Goal: Task Accomplishment & Management: Complete application form

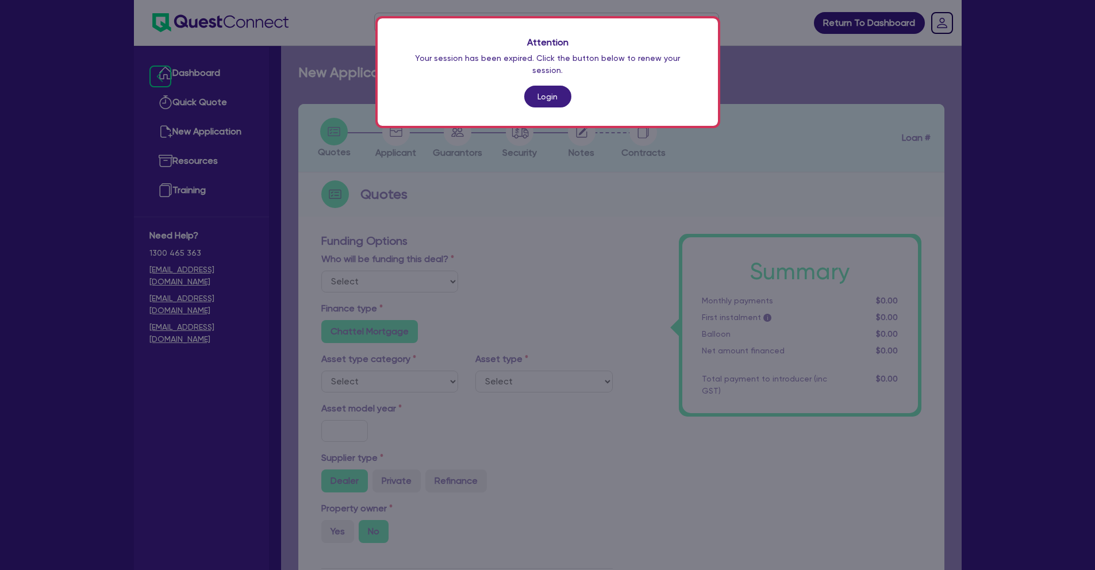
click at [540, 86] on link "Login" at bounding box center [547, 97] width 47 height 22
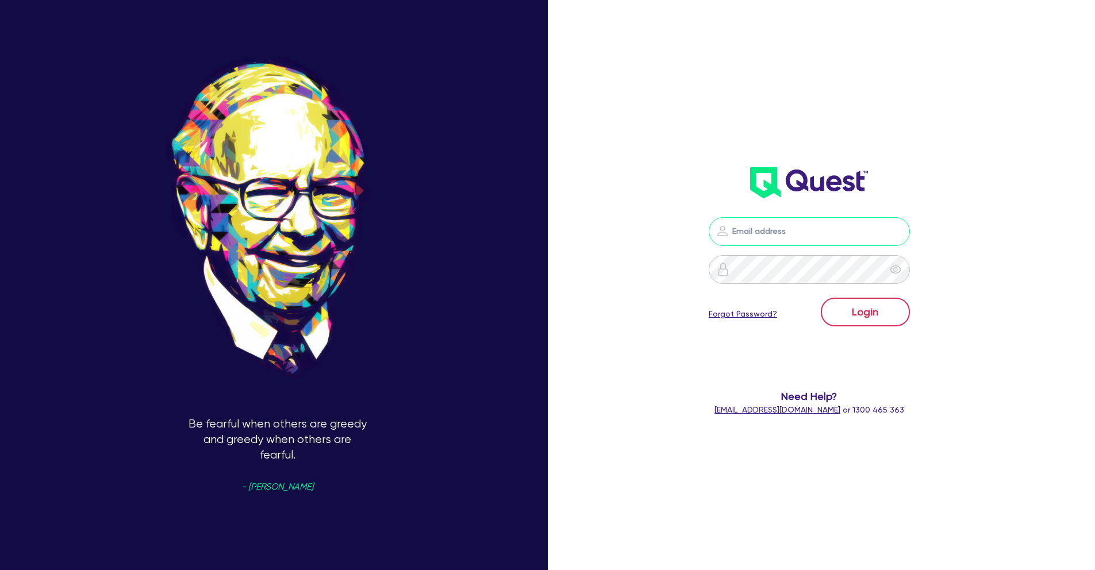
type input "[PERSON_NAME][EMAIL_ADDRESS][PERSON_NAME][DOMAIN_NAME]"
click at [894, 320] on button "Login" at bounding box center [865, 312] width 89 height 29
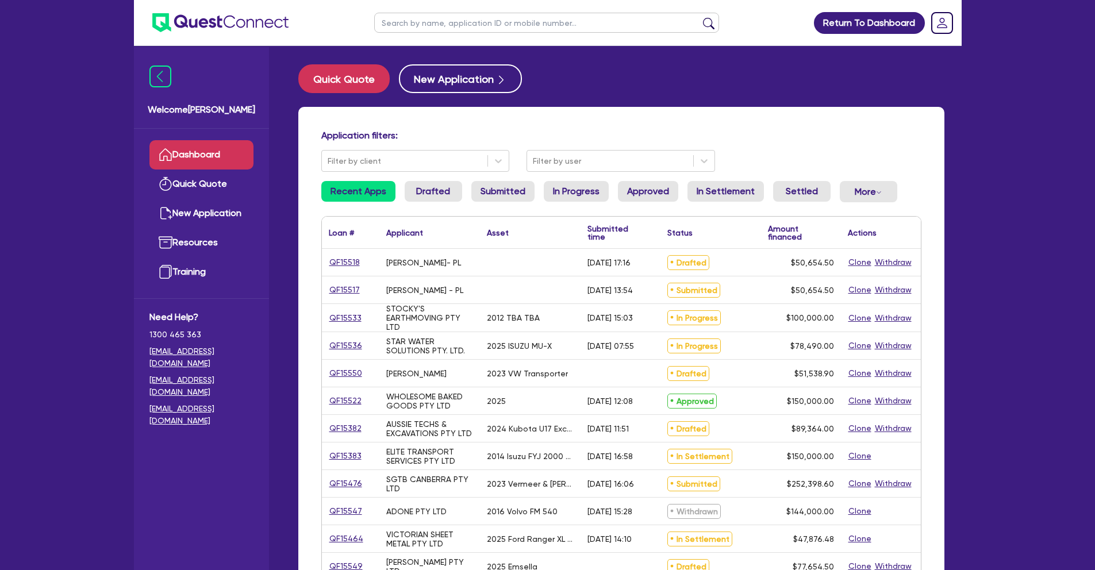
click at [441, 25] on input "text" at bounding box center [546, 23] width 345 height 20
click at [354, 83] on button "Quick Quote" at bounding box center [343, 78] width 91 height 29
select select "Other"
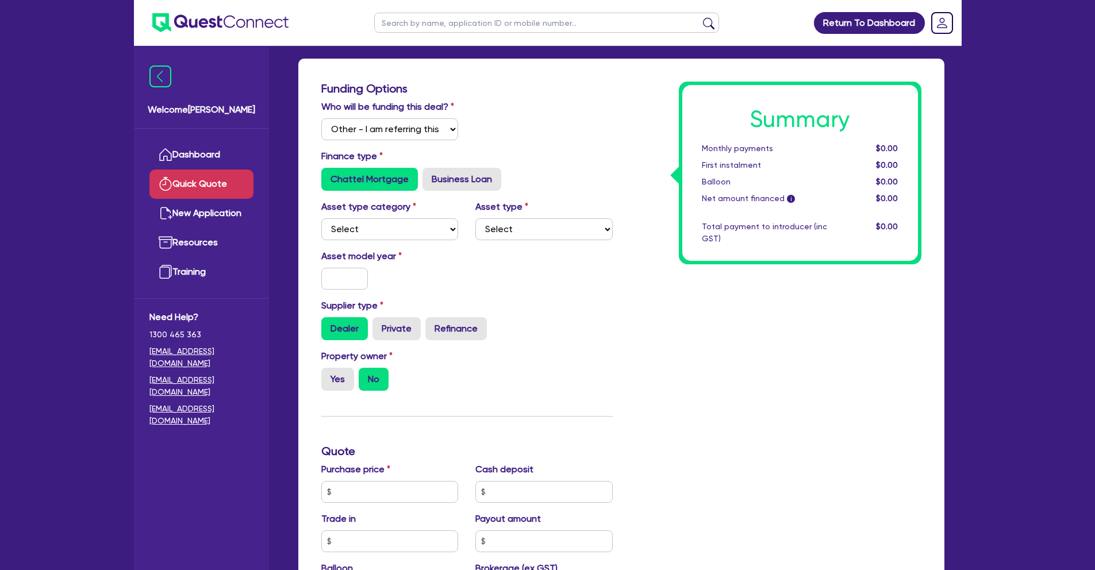
scroll to position [49, 0]
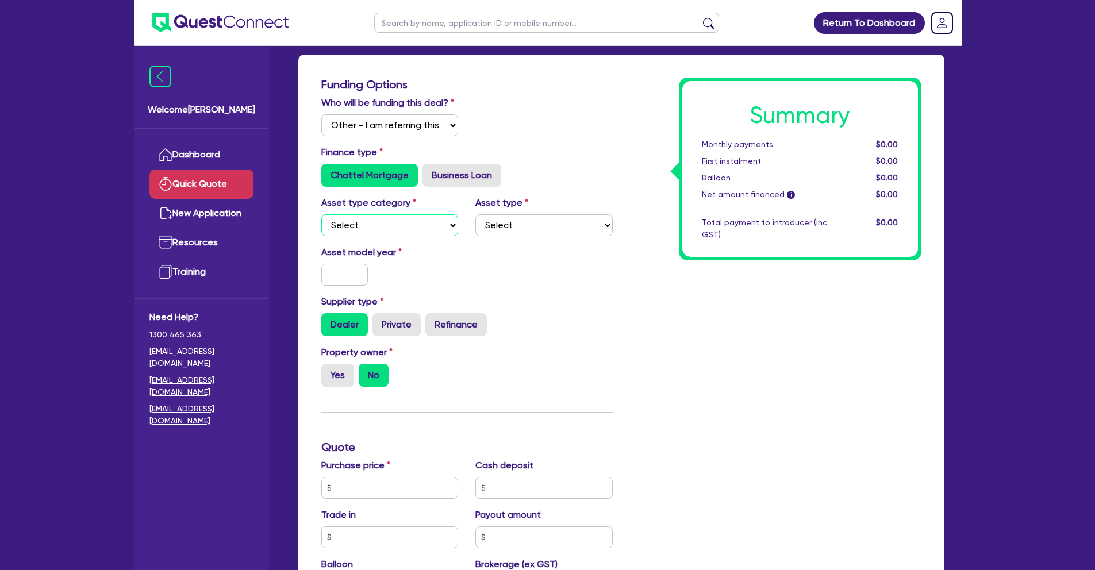
click at [406, 222] on select "Select Cars and light trucks Primary assets Secondary assets Tertiary assets" at bounding box center [389, 225] width 137 height 22
select select "CARS_AND_LIGHT_TRUCKS"
click at [321, 214] on select "Select Cars and light trucks Primary assets Secondary assets Tertiary assets" at bounding box center [389, 225] width 137 height 22
click at [516, 231] on select "Select Passenger vehicles Vans and utes Light trucks up to 4.5 tonne" at bounding box center [543, 225] width 137 height 22
select select "PASSENGER_VEHICLES"
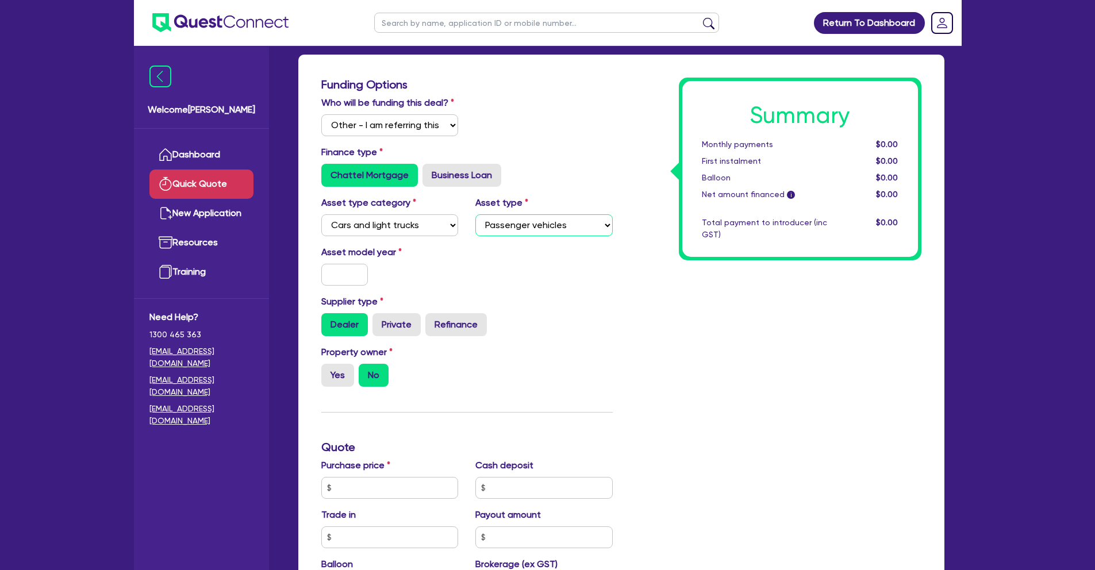
click at [475, 214] on select "Select Passenger vehicles Vans and utes Light trucks up to 4.5 tonne" at bounding box center [543, 225] width 137 height 22
click at [352, 272] on input "text" at bounding box center [344, 275] width 47 height 22
type input "2021"
click at [368, 488] on input "text" at bounding box center [389, 488] width 137 height 22
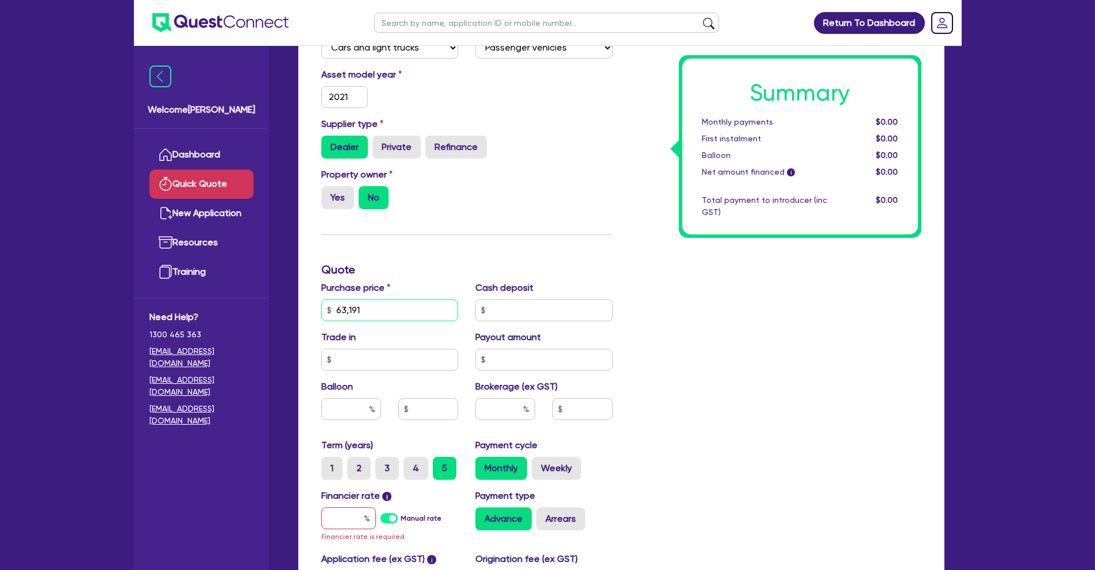
scroll to position [259, 0]
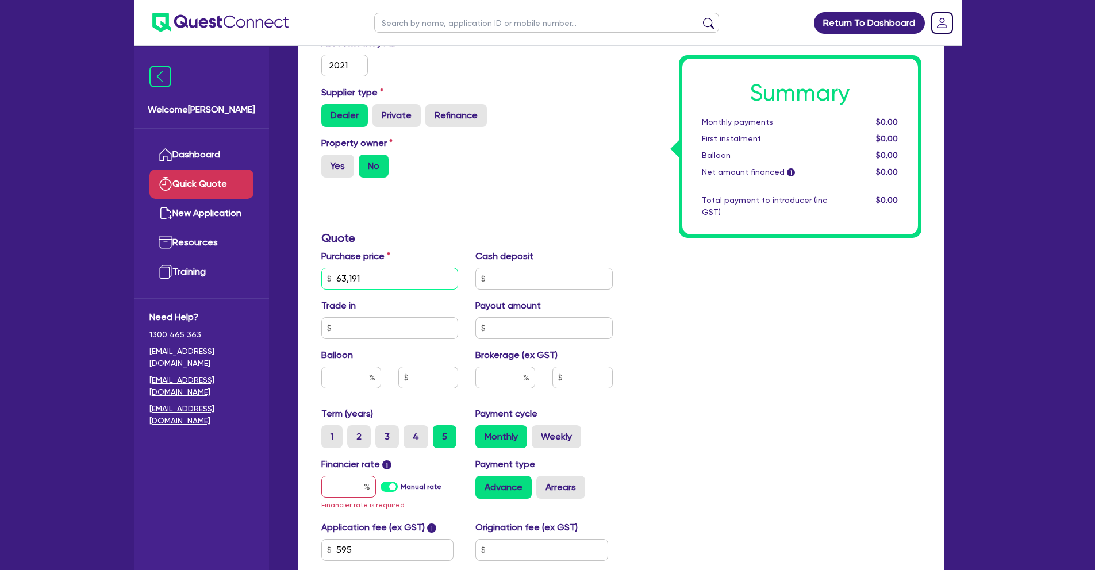
type input "63,191"
click at [519, 379] on input "text" at bounding box center [505, 378] width 60 height 22
type input "2"
click at [352, 489] on input "text" at bounding box center [348, 487] width 55 height 22
type input "10"
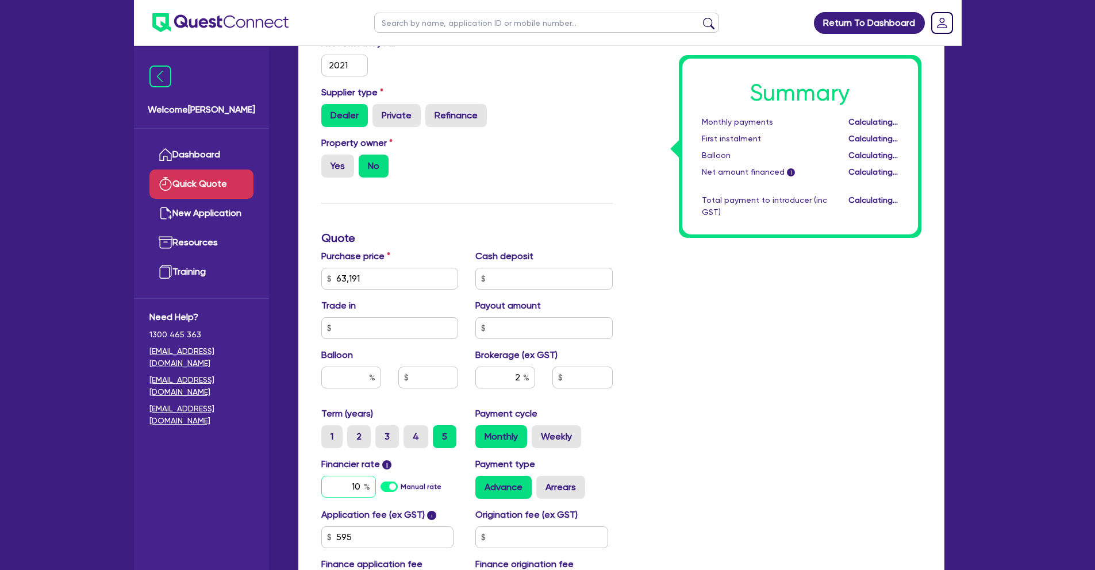
type input "1,276.91"
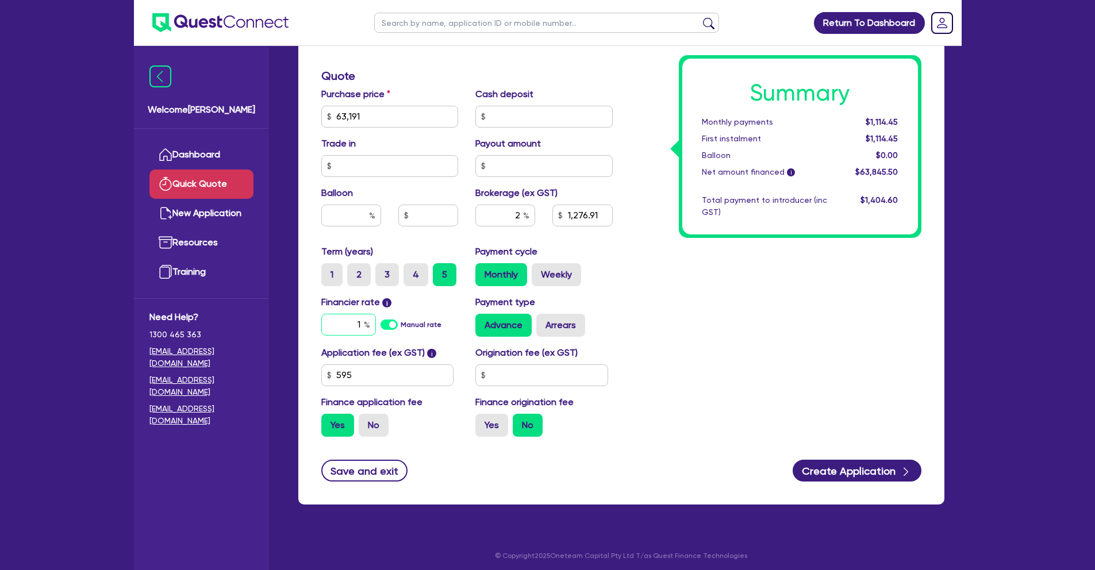
scroll to position [425, 0]
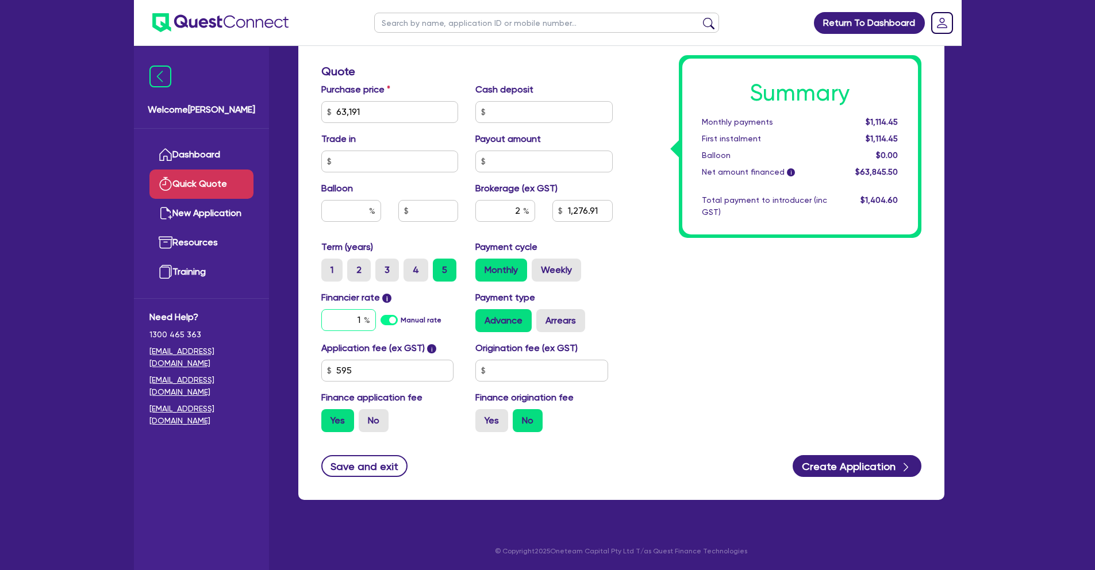
type input "1"
type input "1,276.91"
click at [898, 477] on div "Funding Options Who will be funding this deal? Select I will fund 100% I will c…" at bounding box center [621, 89] width 646 height 821
click at [893, 471] on button "Create Application" at bounding box center [857, 466] width 129 height 22
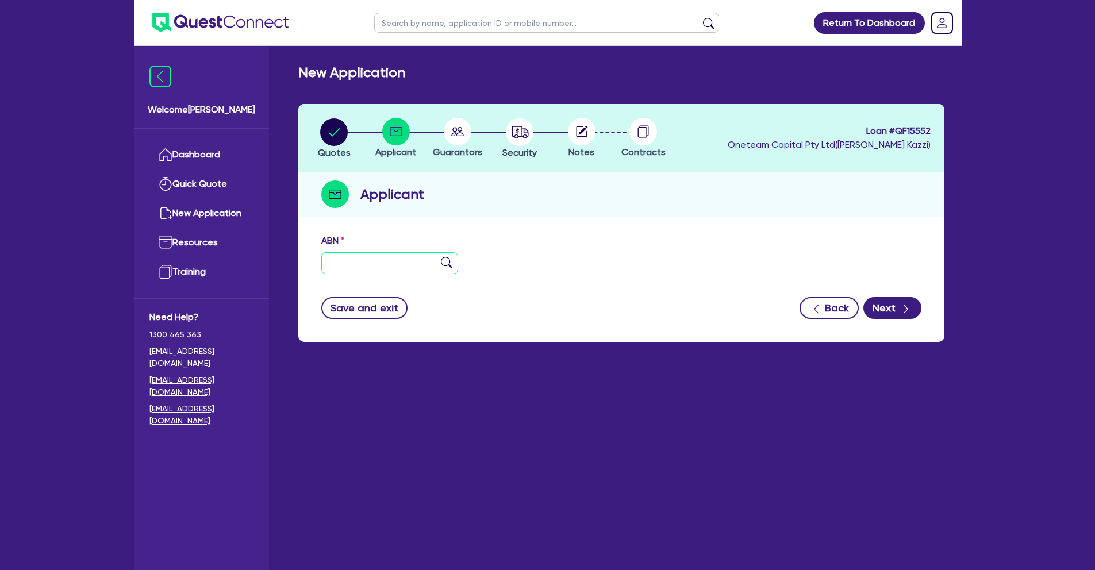
click at [359, 260] on input "text" at bounding box center [389, 263] width 137 height 22
type input "11 122 233 344"
click at [448, 265] on img at bounding box center [446, 262] width 11 height 11
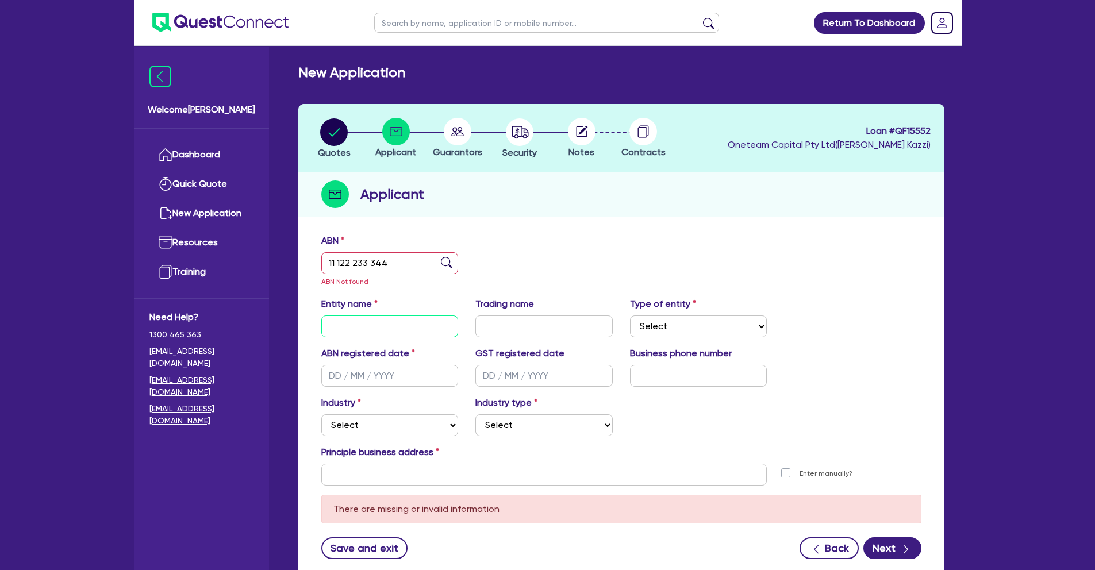
click at [404, 318] on input "text" at bounding box center [389, 327] width 137 height 22
type input "[PERSON_NAME]"
click at [654, 325] on select "Select Sole Trader Company Partnership Trust" at bounding box center [698, 327] width 137 height 22
select select "SOLE_TRADER"
click at [630, 316] on select "Select Sole Trader Company Partnership Trust" at bounding box center [698, 327] width 137 height 22
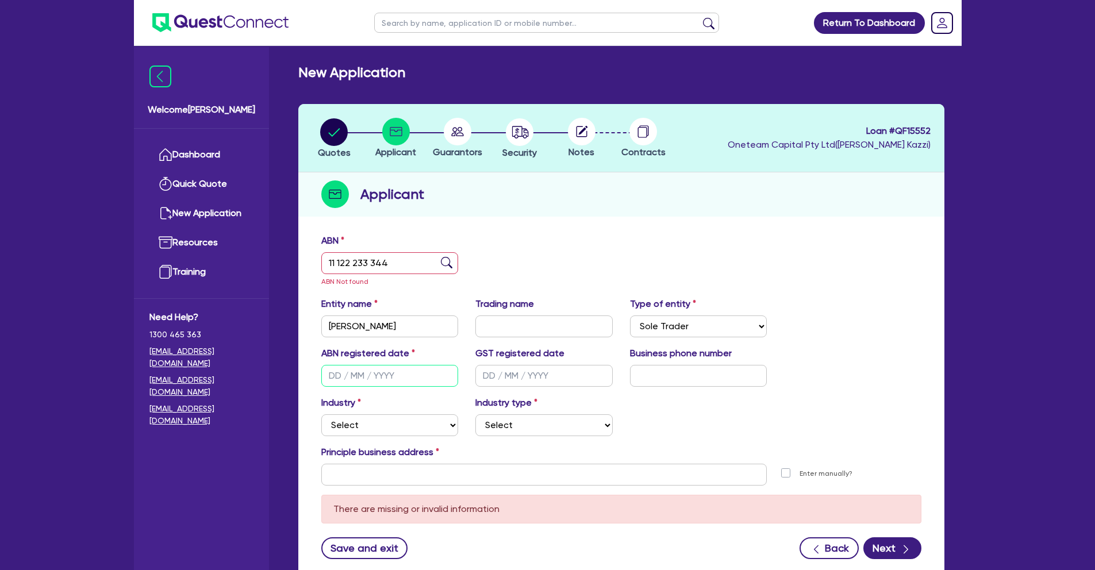
click at [382, 379] on input "text" at bounding box center [389, 376] width 137 height 22
type input "[DATE]"
click at [439, 420] on select "Select Accomodation & Food Services Administrative & Support Services Agricultu…" at bounding box center [389, 425] width 137 height 22
click at [321, 414] on select "Select Accomodation & Food Services Administrative & Support Services Agricultu…" at bounding box center [389, 425] width 137 height 22
click at [521, 424] on select "Select Newspaper, Magazine, Book and Directory Publishing Software Publishing M…" at bounding box center [543, 425] width 137 height 22
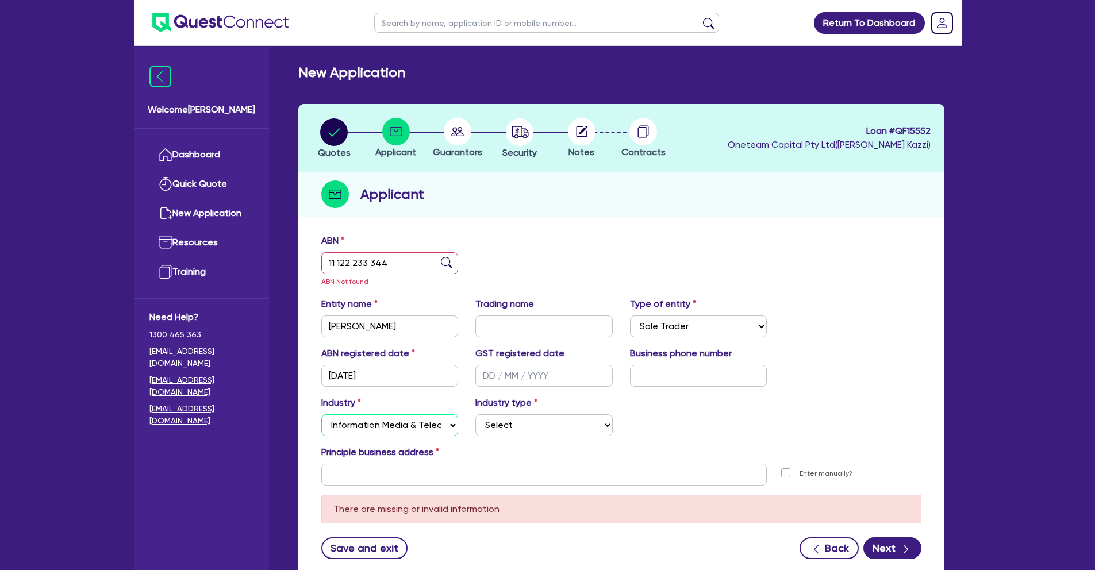
click at [402, 422] on select "Select Accomodation & Food Services Administrative & Support Services Agricultu…" at bounding box center [389, 425] width 137 height 22
select select "PROFESSIONAL"
click at [321, 414] on select "Select Accomodation & Food Services Administrative & Support Services Agricultu…" at bounding box center [389, 425] width 137 height 22
click at [567, 421] on select "Select Scientists Accountants Advertising & Marketing Specialists Lawyers & Sol…" at bounding box center [543, 425] width 137 height 22
select select "COMPUTER_SYSTEM_DESIGNERS"
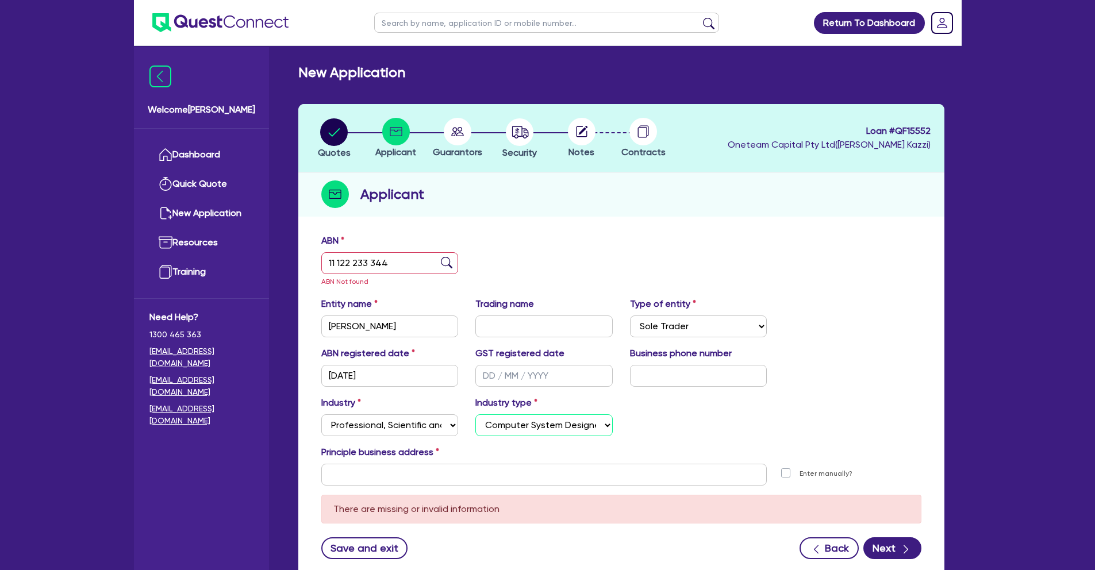
click at [475, 414] on select "Select Scientists Accountants Advertising & Marketing Specialists Lawyers & Sol…" at bounding box center [543, 425] width 137 height 22
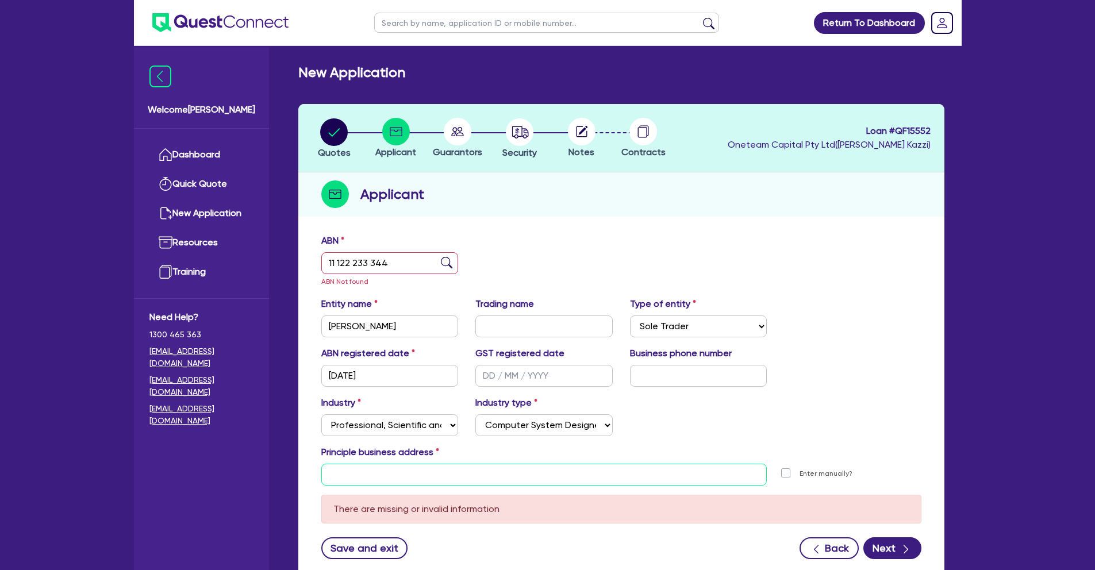
click at [488, 475] on input "text" at bounding box center [544, 475] width 446 height 22
paste input "unit 32, [STREET_ADDRESS]"
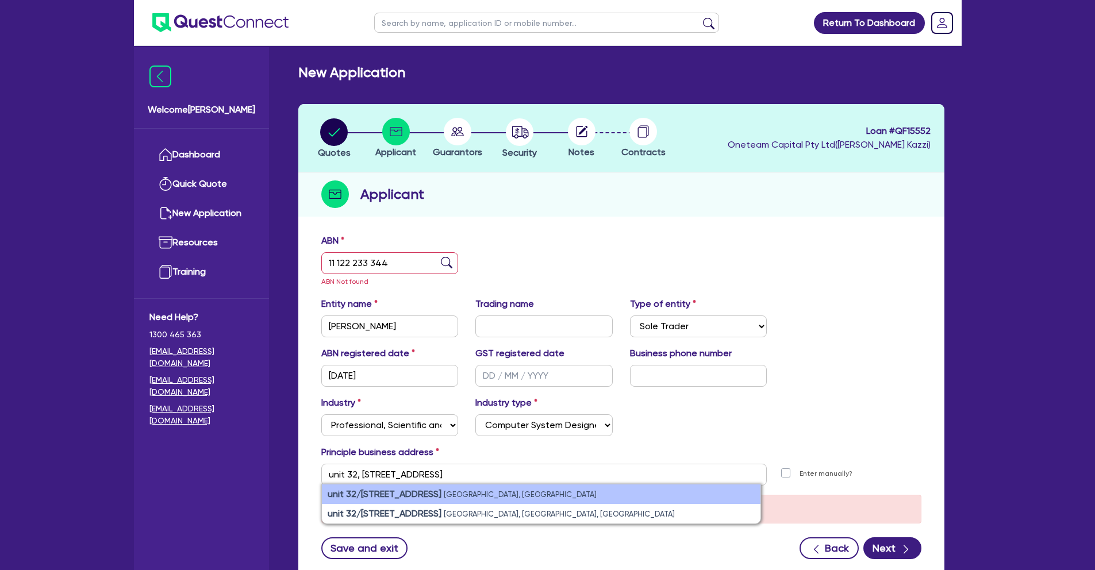
click at [450, 491] on small "[GEOGRAPHIC_DATA], [GEOGRAPHIC_DATA]" at bounding box center [520, 494] width 153 height 9
type input "[STREET_ADDRESS]"
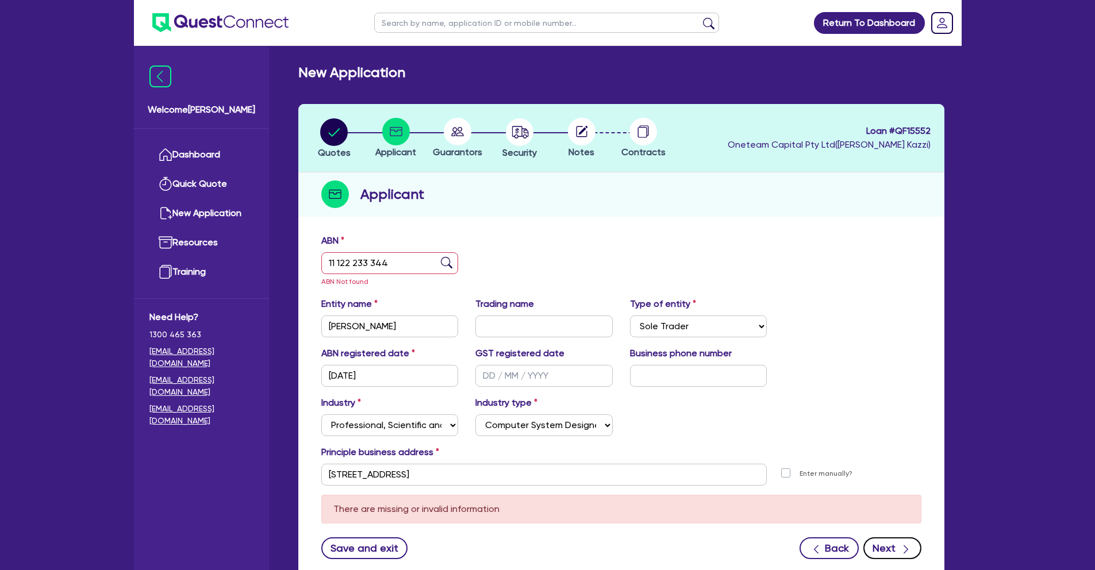
click at [902, 544] on icon "button" at bounding box center [905, 549] width 11 height 11
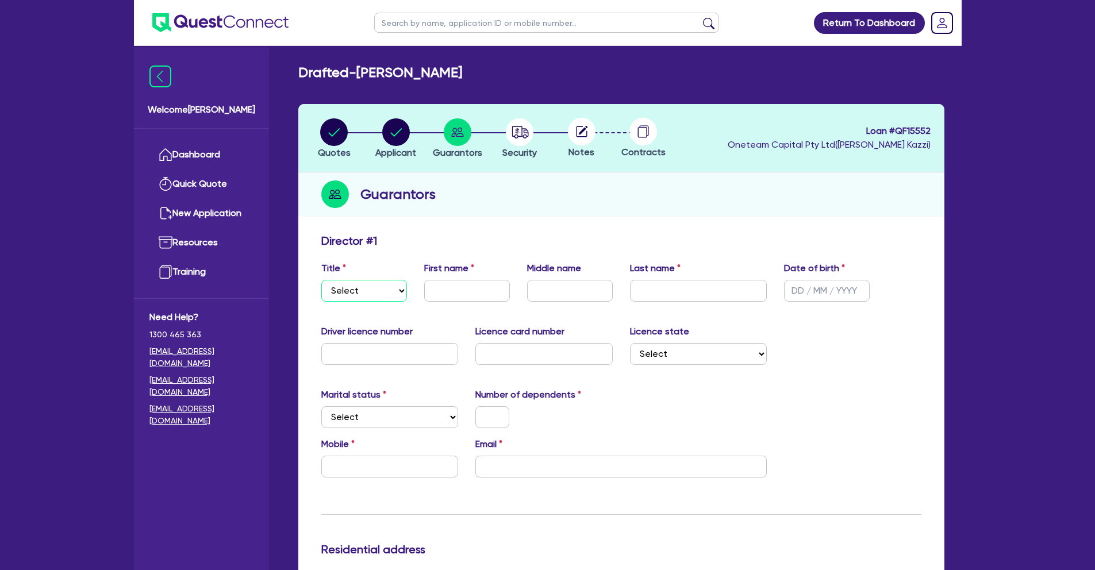
click at [379, 294] on select "Select Mr Mrs Ms Miss Dr" at bounding box center [364, 291] width 86 height 22
click at [321, 280] on select "Select Mr Mrs Ms Miss Dr" at bounding box center [364, 291] width 86 height 22
click at [384, 294] on select "Select Mr Mrs Ms Miss Dr" at bounding box center [364, 291] width 86 height 22
select select "MISS"
click at [321, 280] on select "Select Mr Mrs Ms Miss Dr" at bounding box center [364, 291] width 86 height 22
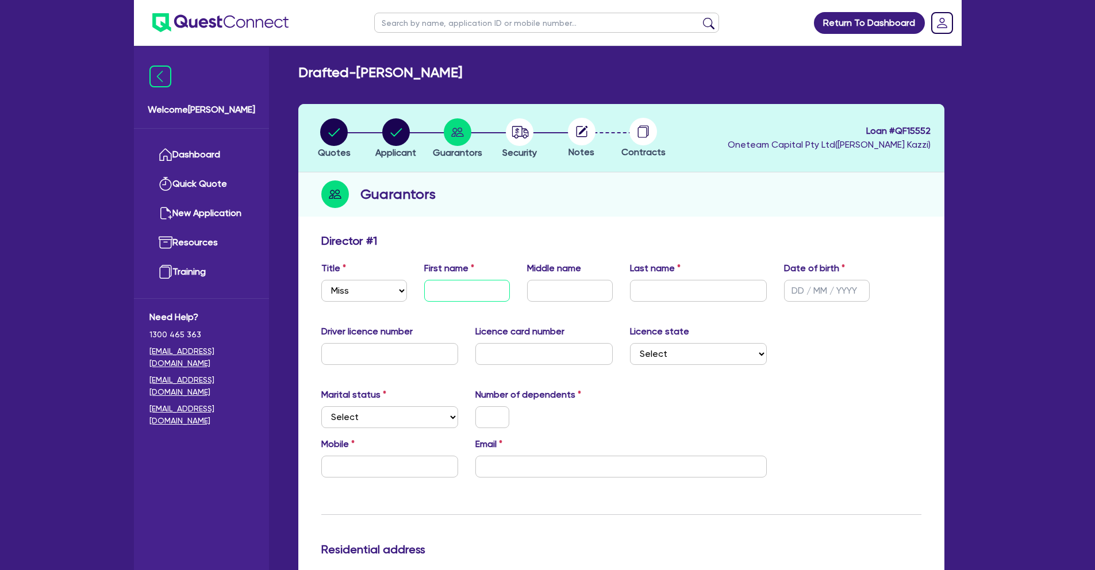
click at [466, 287] on input "text" at bounding box center [467, 291] width 86 height 22
type input "Amrit"
type input "Kaur"
type input "[DATE]"
click at [346, 358] on input "text" at bounding box center [389, 354] width 137 height 22
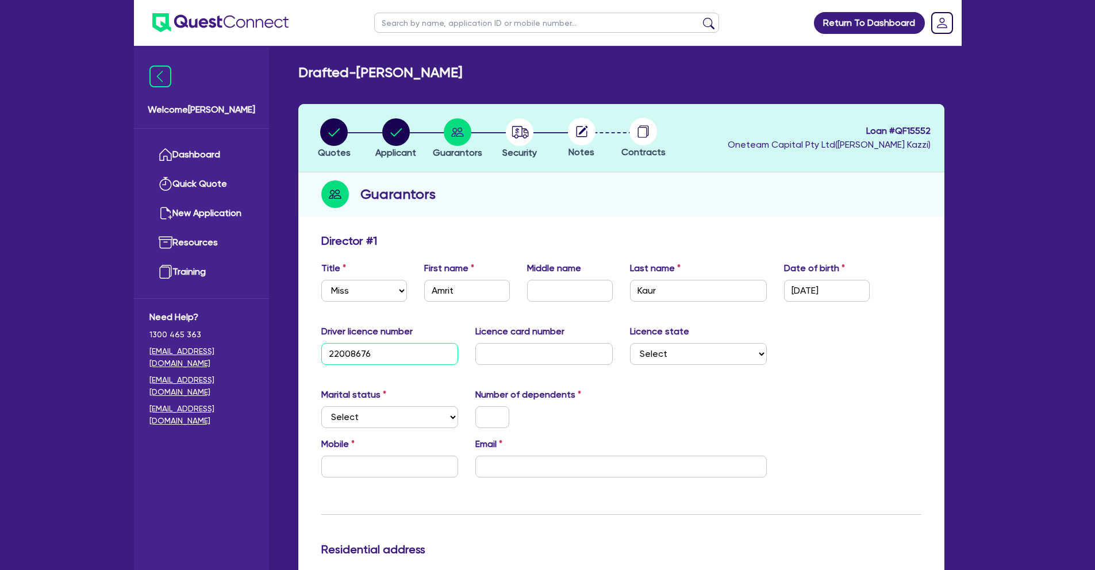
type input "22008676"
click at [525, 353] on input "text" at bounding box center [543, 354] width 137 height 22
type input "2061489181"
click at [659, 356] on select "Select [GEOGRAPHIC_DATA] [GEOGRAPHIC_DATA] [GEOGRAPHIC_DATA] [GEOGRAPHIC_DATA] …" at bounding box center [698, 354] width 137 height 22
select select "[GEOGRAPHIC_DATA]"
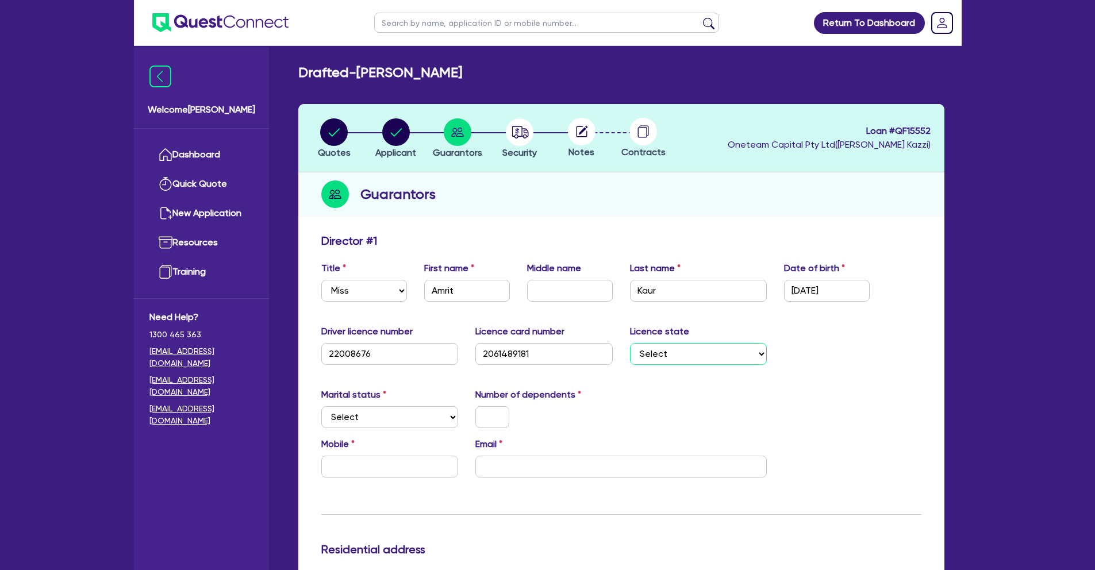
click at [630, 343] on select "Select [GEOGRAPHIC_DATA] [GEOGRAPHIC_DATA] [GEOGRAPHIC_DATA] [GEOGRAPHIC_DATA] …" at bounding box center [698, 354] width 137 height 22
click at [435, 414] on select "Select Single Married De Facto / Partner" at bounding box center [389, 417] width 137 height 22
select select "SINGLE"
click at [321, 406] on select "Select Single Married De Facto / Partner" at bounding box center [389, 417] width 137 height 22
click at [483, 418] on input "text" at bounding box center [492, 417] width 34 height 22
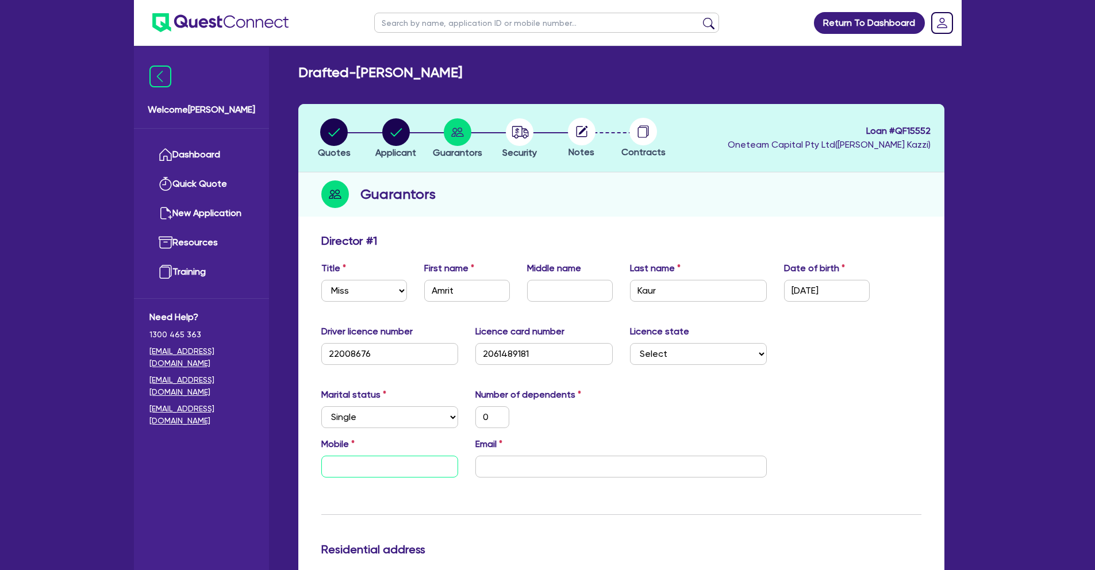
click at [349, 468] on input "text" at bounding box center [389, 467] width 137 height 22
type input "0"
type input "04"
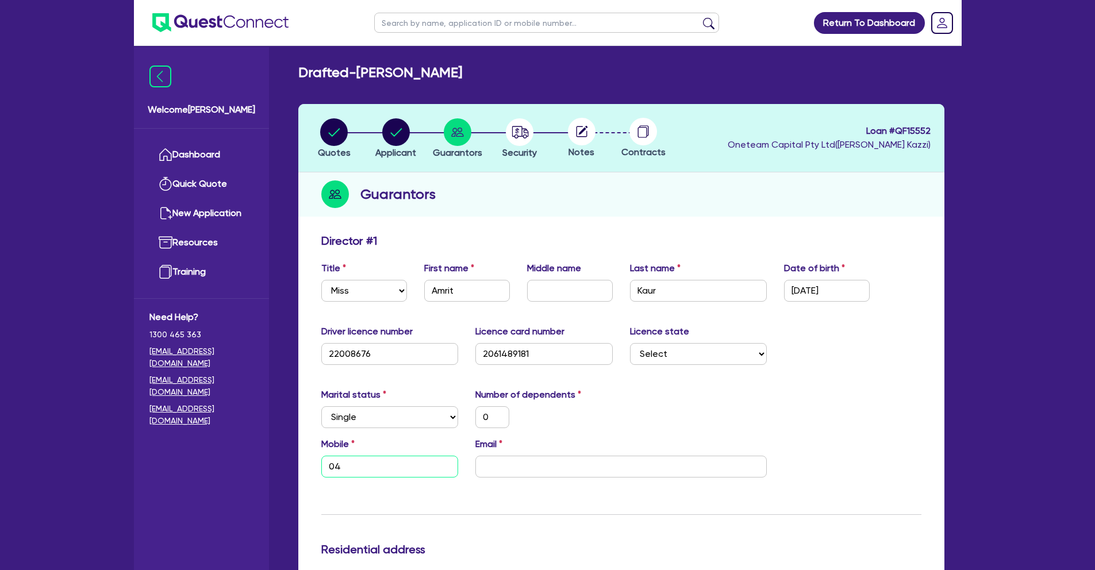
type input "0"
type input "045"
type input "0"
type input "0451"
type input "0"
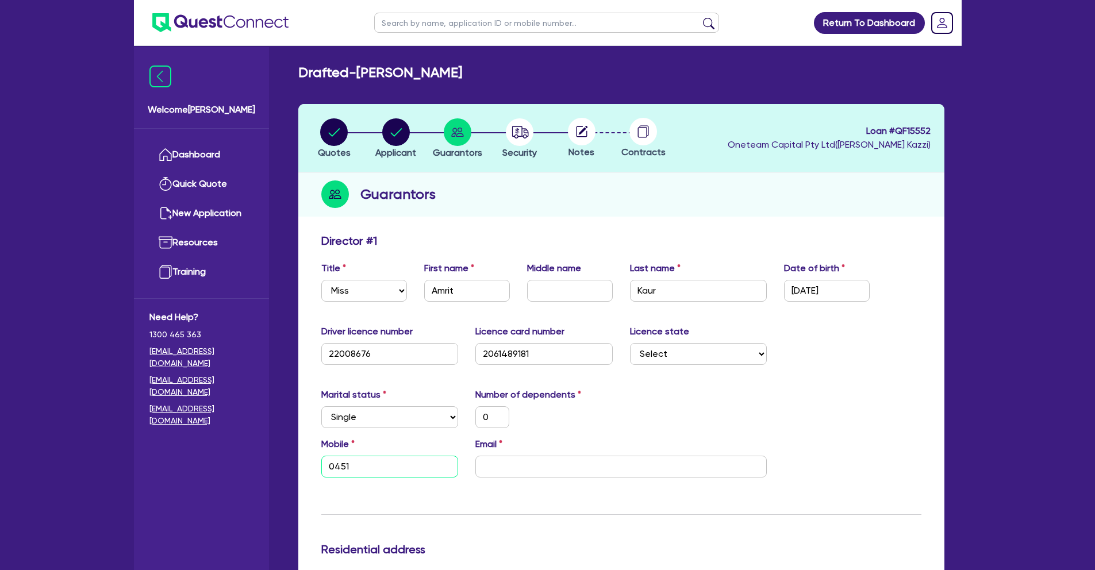
type input "0451 9"
type input "0"
type input "0451 93"
type input "0"
type input "0451 933"
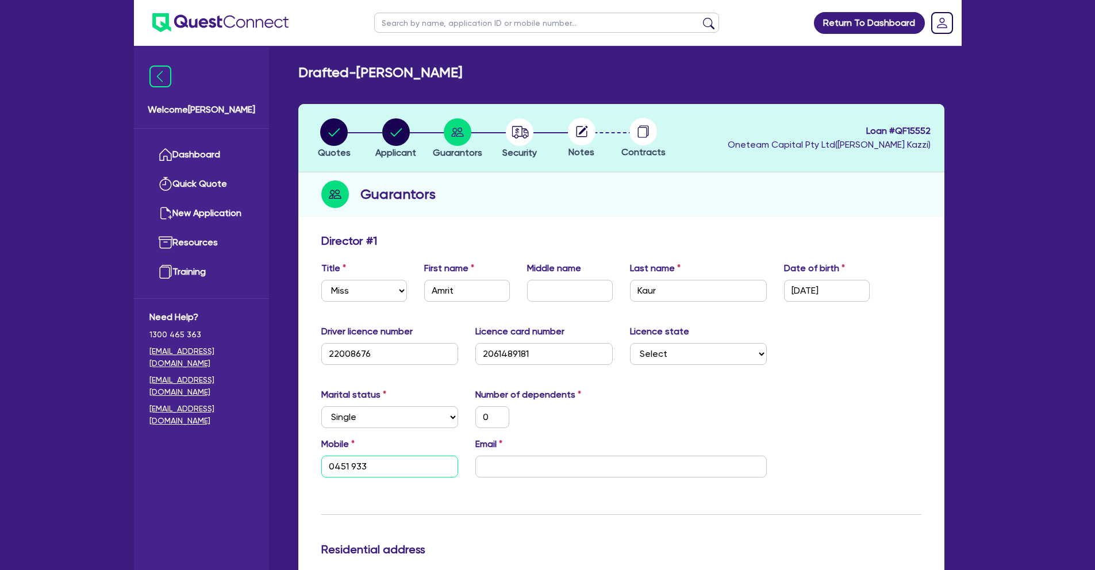
type input "0"
type input "0451 933 1"
type input "0"
type input "0451 933 10"
type input "0"
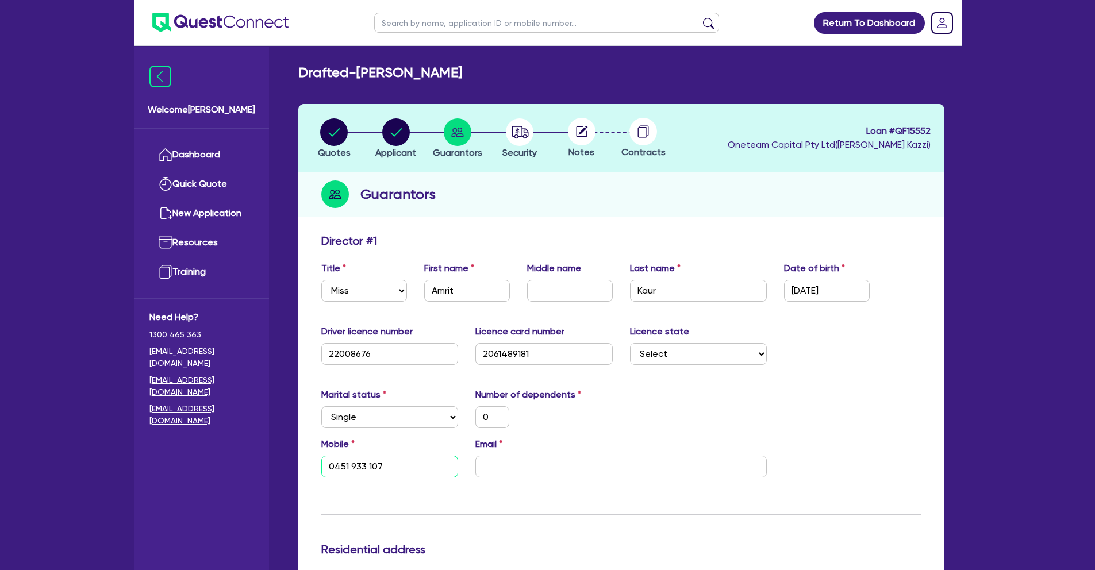
type input "0451 933 107"
click at [503, 460] on input "email" at bounding box center [620, 467] width 291 height 22
type input "0"
type input "0451 933 107"
type input "a"
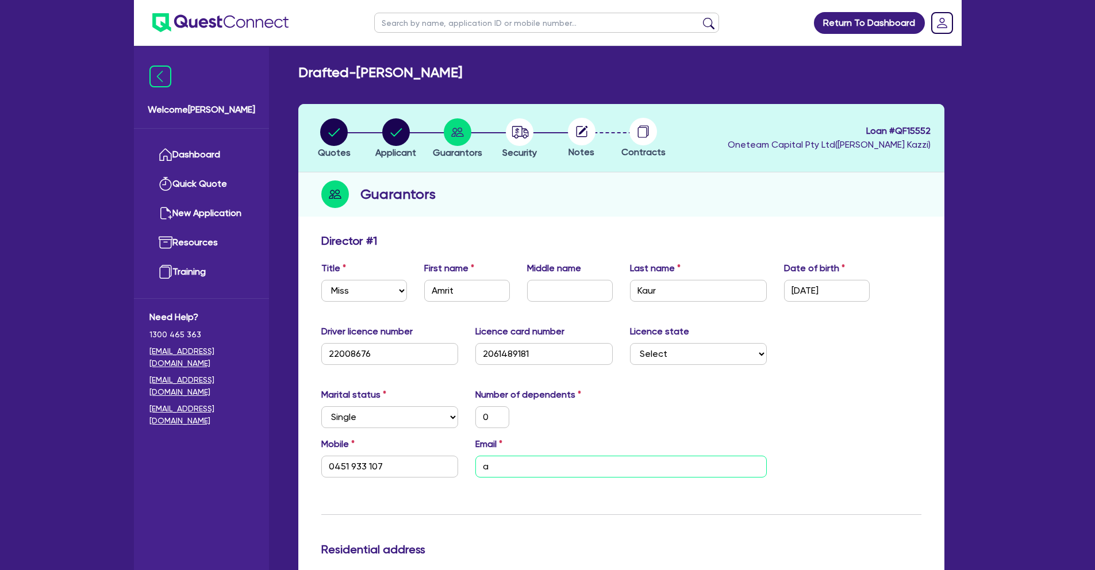
type input "0"
type input "0451 933 107"
type input "am"
type input "0"
type input "0451 933 107"
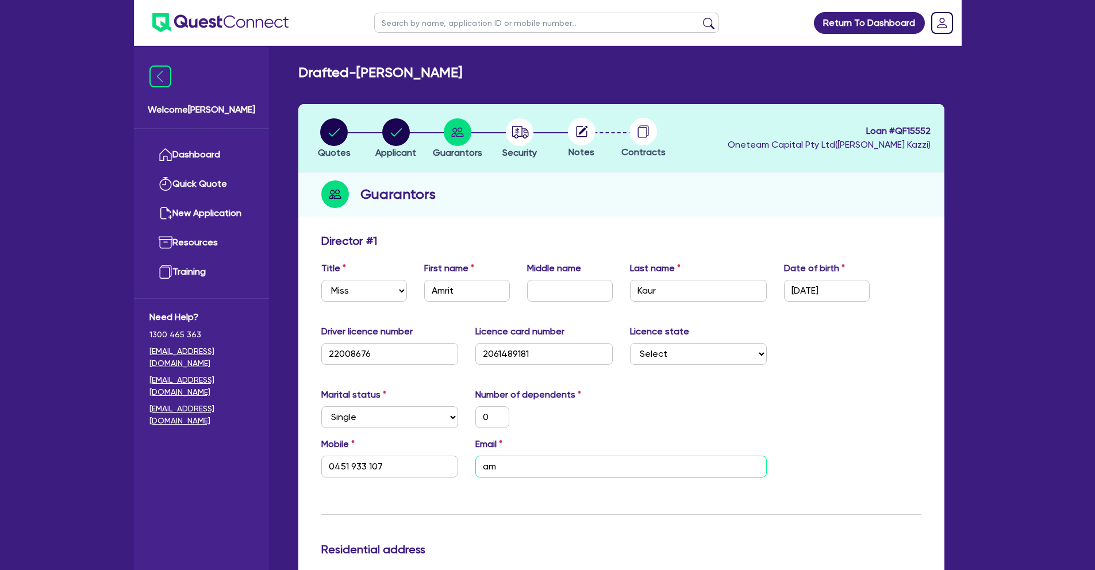
type input "amr"
type input "0"
type input "0451 933 107"
type input "amri"
type input "0"
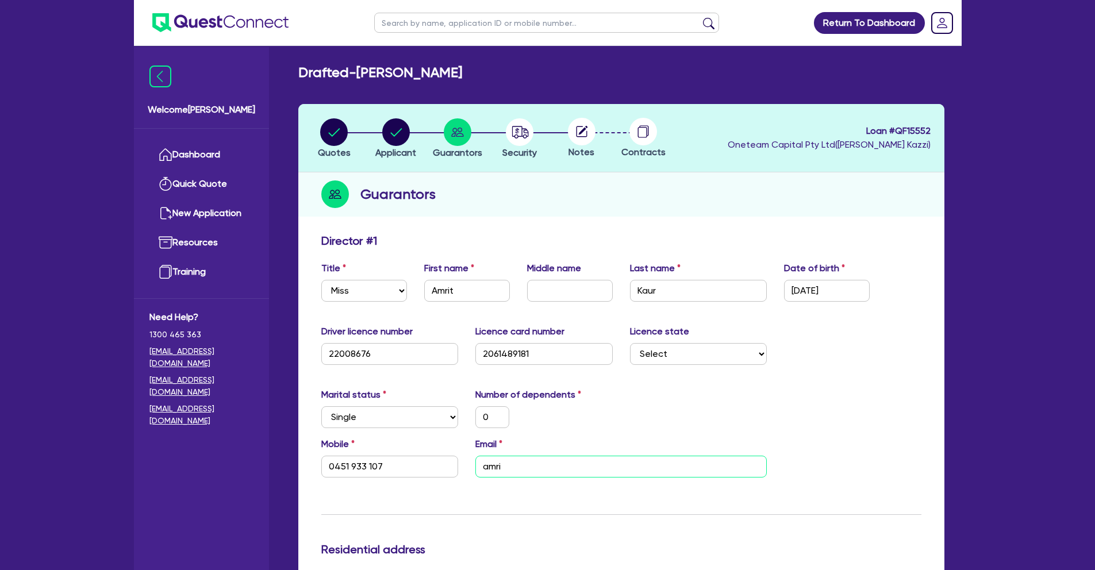
type input "0451 933 107"
type input "amrit"
type input "0"
type input "0451 933 107"
type input "amrit."
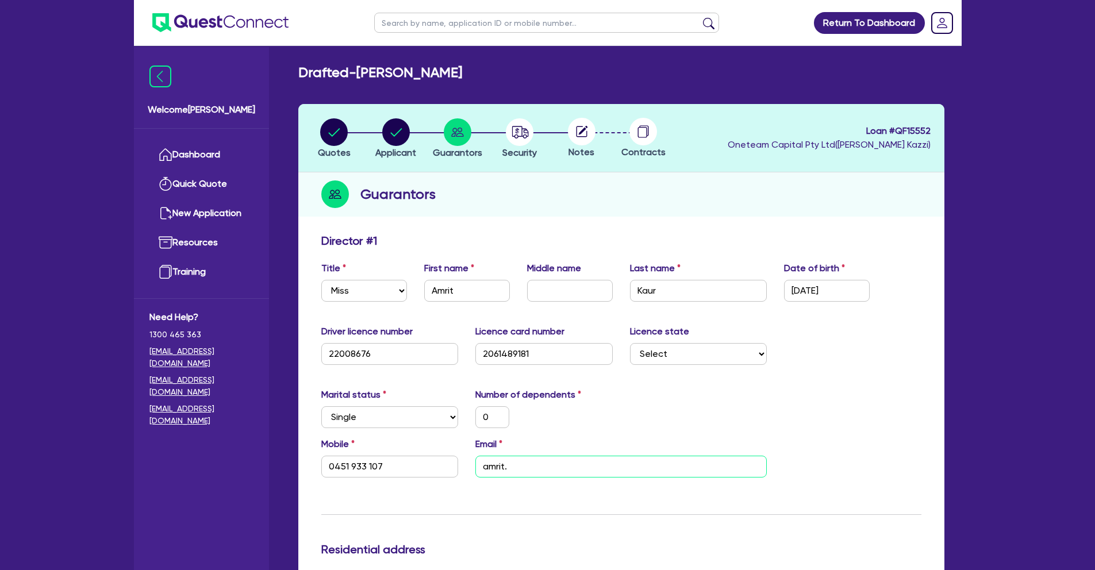
type input "0"
type input "0451 933 107"
type input "amrit.k"
type input "0"
type input "0451 933 107"
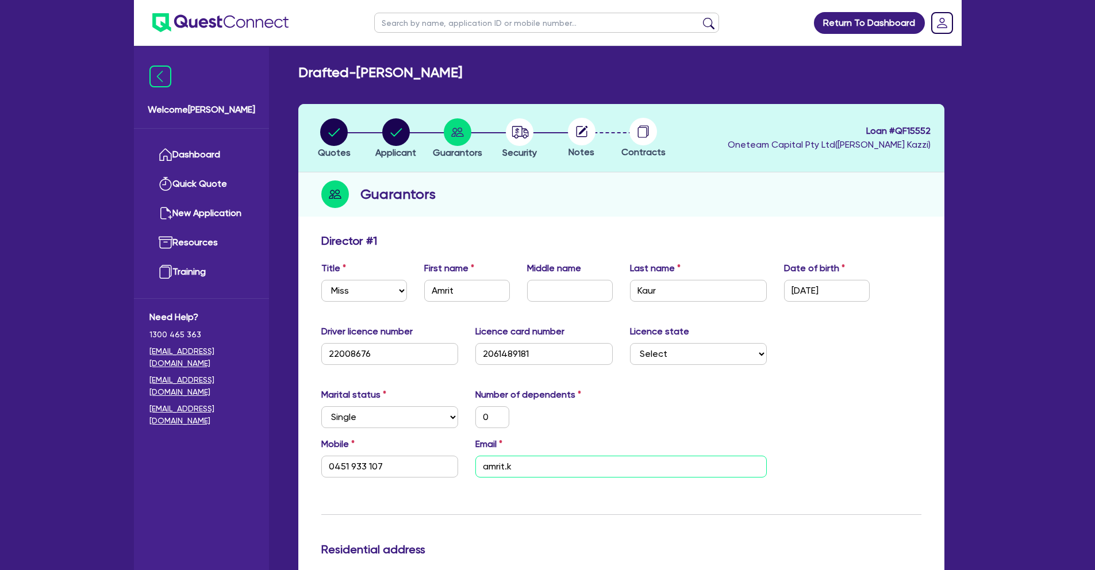
type input "amrit.ka"
type input "0"
type input "0451 933 107"
type input "amrit.kau"
type input "0"
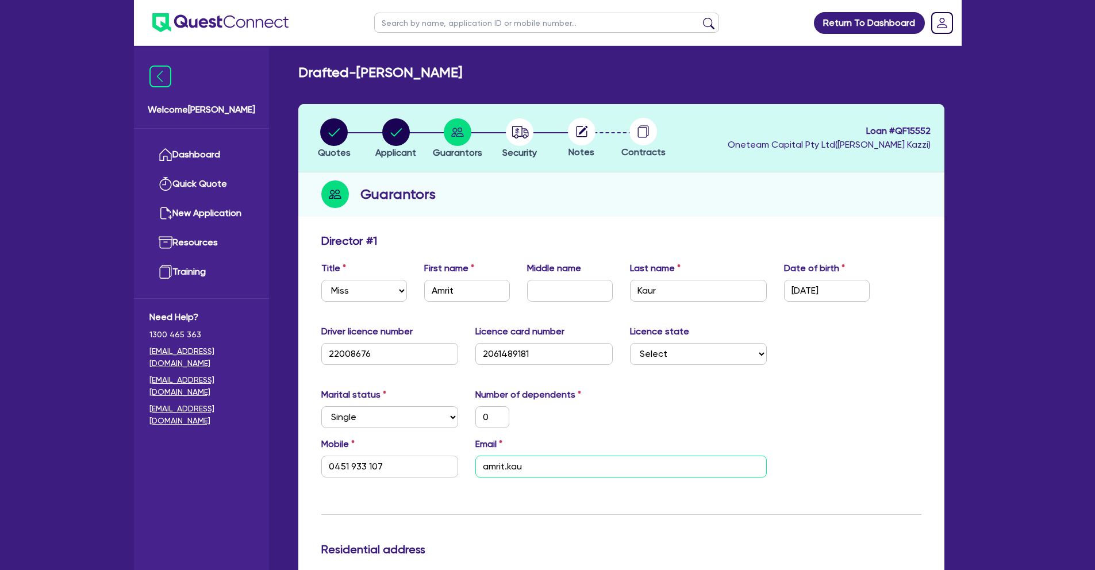
type input "0451 933 107"
type input "amrit.kaur"
type input "0"
type input "0451 933 107"
type input "amrit.kaur."
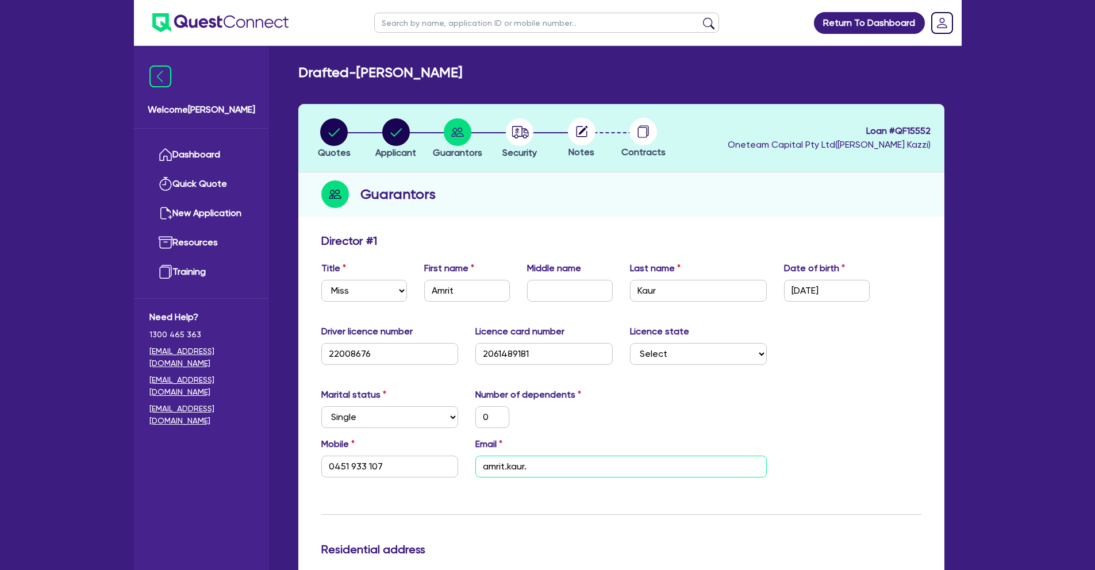
type input "0"
type input "0451 933 107"
type input "amrit.kaur.a"
type input "0"
type input "0451 933 107"
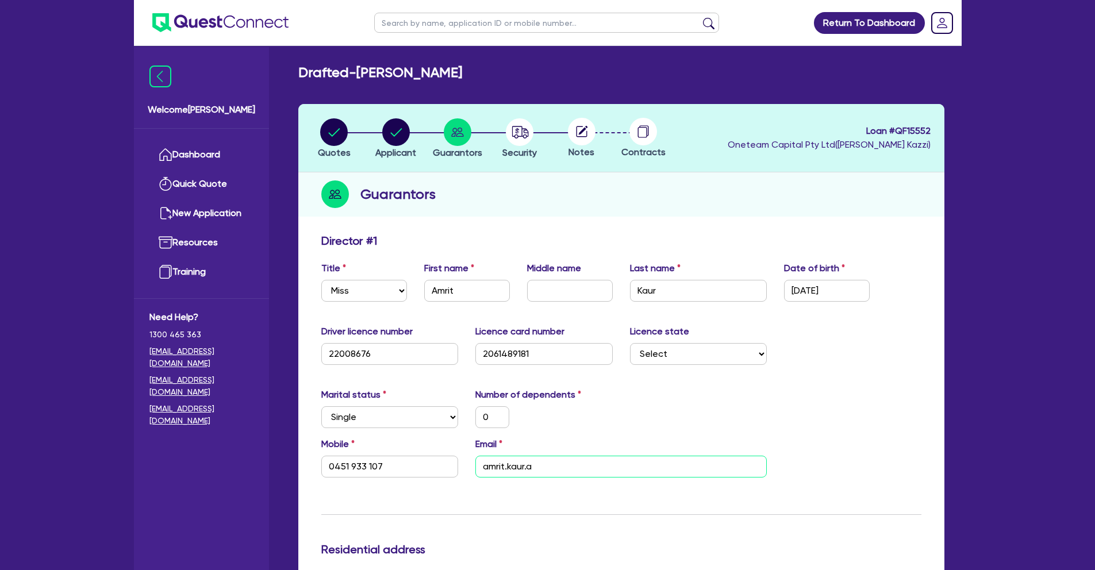
type input "[DOMAIN_NAME]"
type input "0"
type input "0451 933 107"
type input "amrit.kaur.amm"
type input "0"
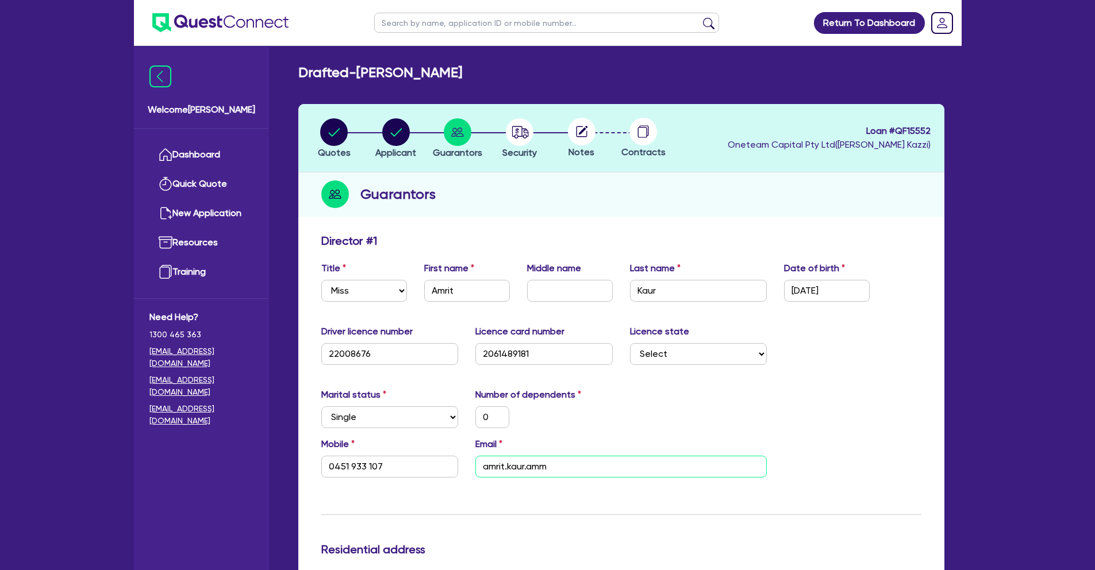
type input "0451 933 107"
type input "amrit.kaur.ammy"
type input "0"
type input "0451 933 107"
type input "amrit.kaur.ammy@"
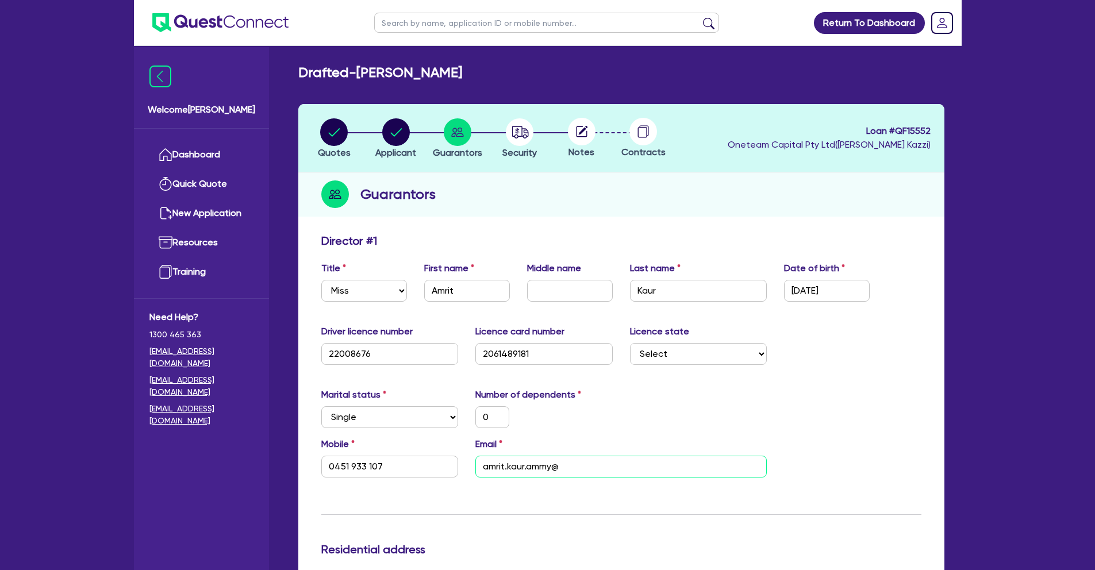
type input "0"
type input "0451 933 107"
type input "amrit.kaur.ammy@g"
type input "0"
type input "0451 933 107"
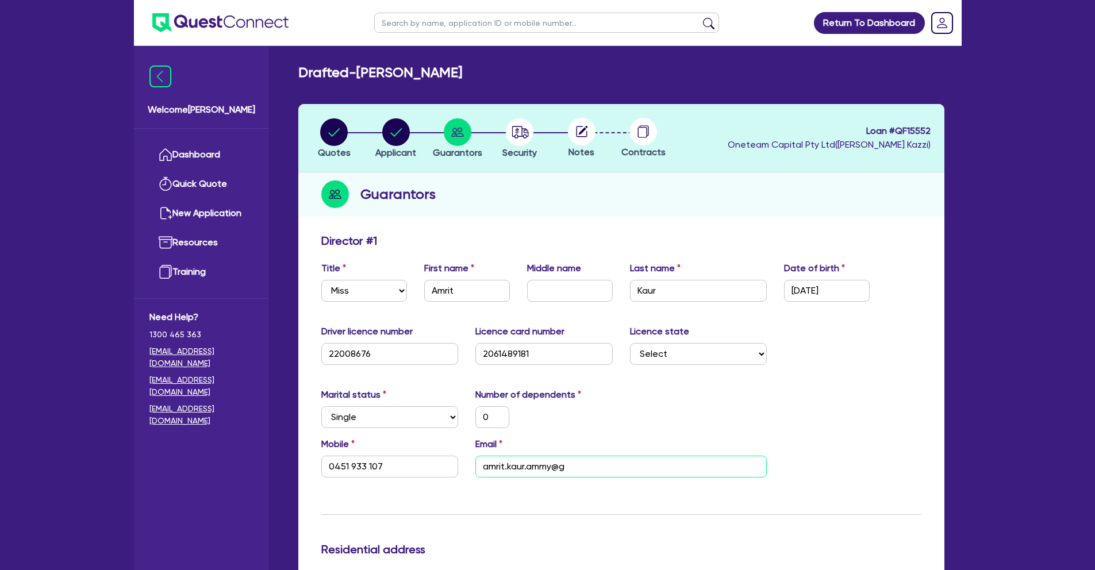
type input "amrit.kaur.ammy@gm"
type input "0"
type input "0451 933 107"
type input "amrit.kaur.ammy@gma"
type input "0"
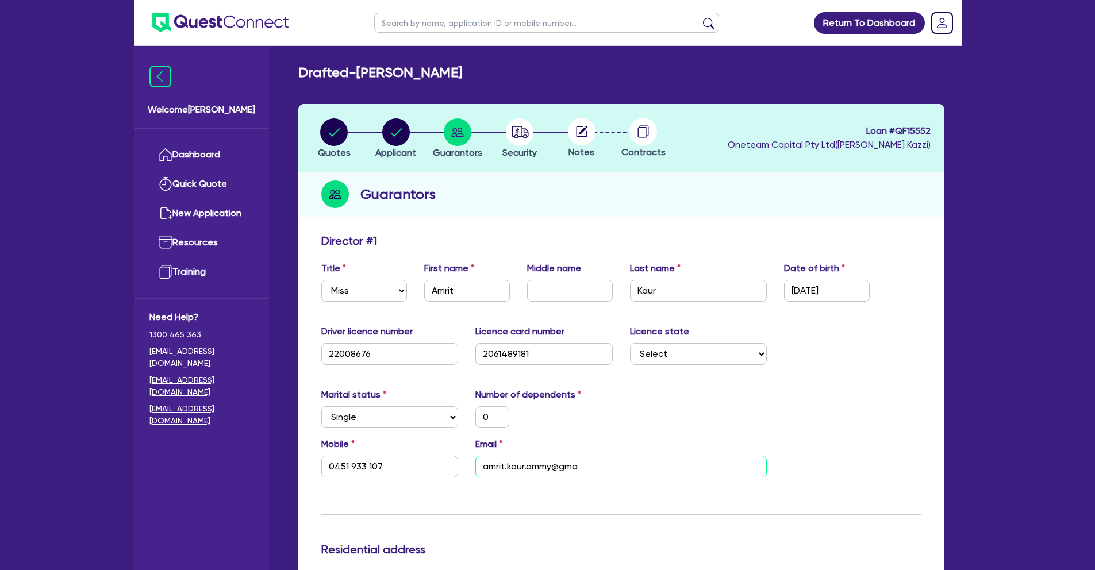
type input "0451 933 107"
type input "amrit.kaur.ammy@gmai"
type input "0"
type input "0451 933 107"
type input "[EMAIL_ADDRESS]"
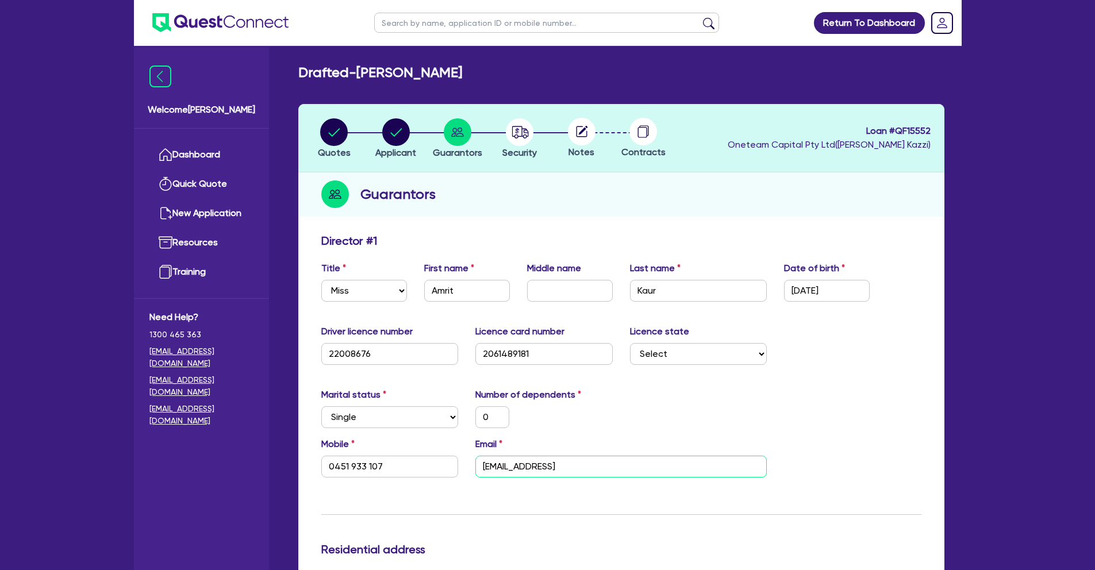
type input "0"
type input "0451 933 107"
type input "[EMAIL_ADDRESS]."
type input "0"
type input "0451 933 107"
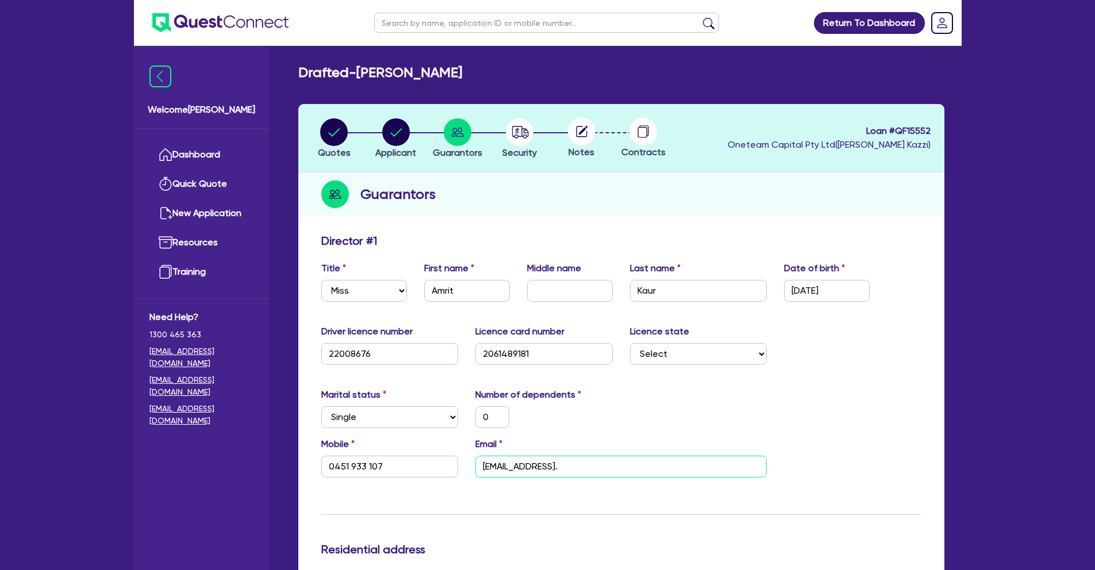
type input "amrit.kaur.ammy@gmail.c"
type input "0"
type input "0451 933 107"
type input "[EMAIL_ADDRESS][DOMAIN_NAME]"
type input "0"
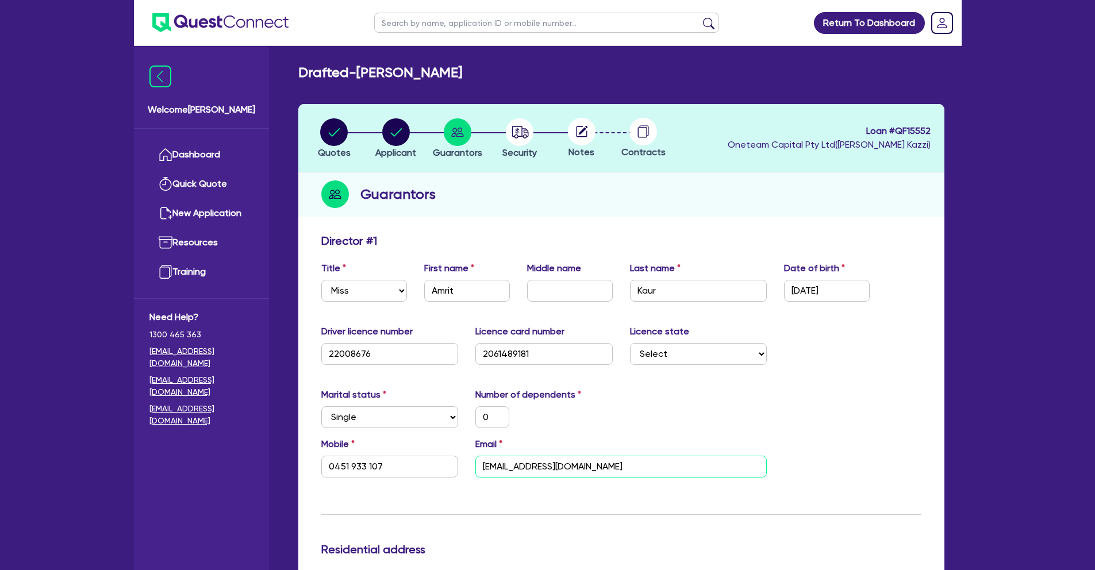
type input "0451 933 107"
type input "[EMAIL_ADDRESS][DOMAIN_NAME]"
click at [810, 421] on div "Marital status Select [DEMOGRAPHIC_DATA] Married De Facto / Partner Number of d…" at bounding box center [621, 412] width 617 height 49
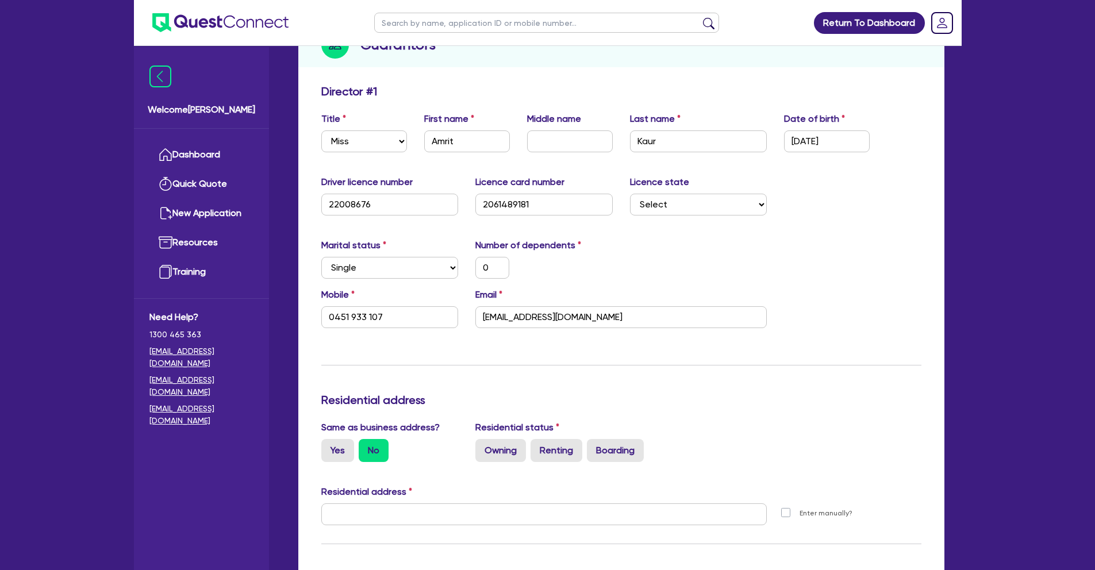
scroll to position [201, 0]
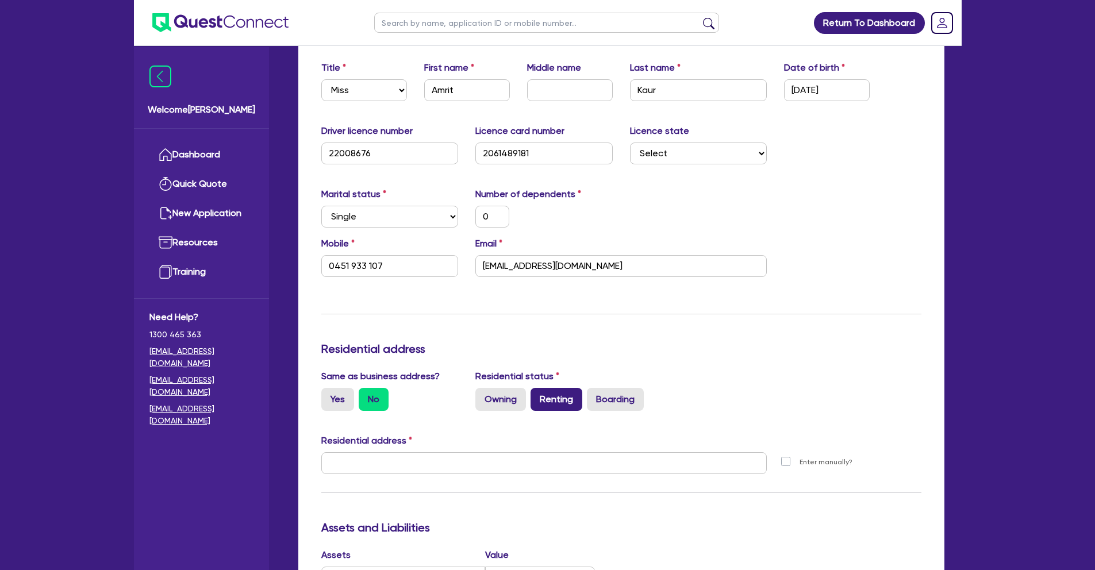
click at [566, 394] on label "Renting" at bounding box center [557, 399] width 52 height 23
click at [538, 394] on input "Renting" at bounding box center [534, 391] width 7 height 7
radio input "true"
type input "0"
type input "0451 933 107"
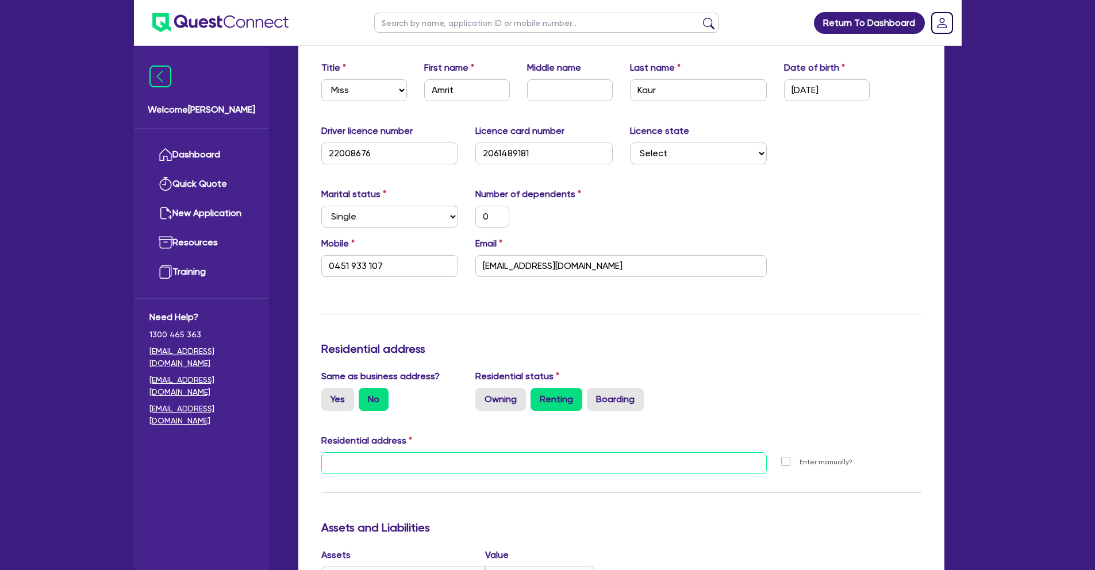
click at [407, 460] on input "text" at bounding box center [544, 463] width 446 height 22
paste input "unit 32, [STREET_ADDRESS]"
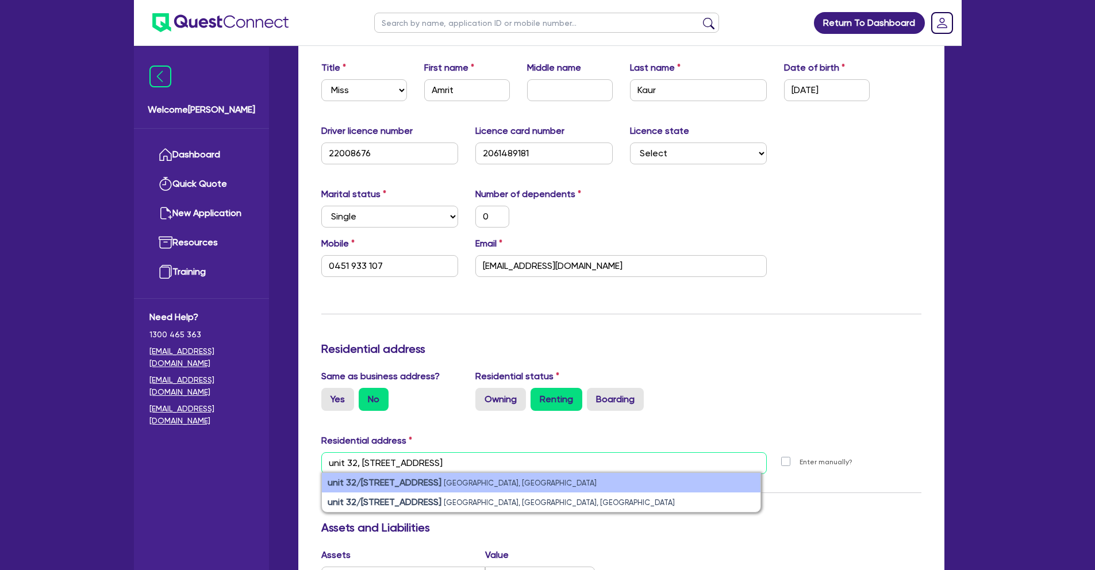
type input "unit 32, [STREET_ADDRESS]"
click at [482, 481] on small "[GEOGRAPHIC_DATA], [GEOGRAPHIC_DATA]" at bounding box center [520, 483] width 153 height 9
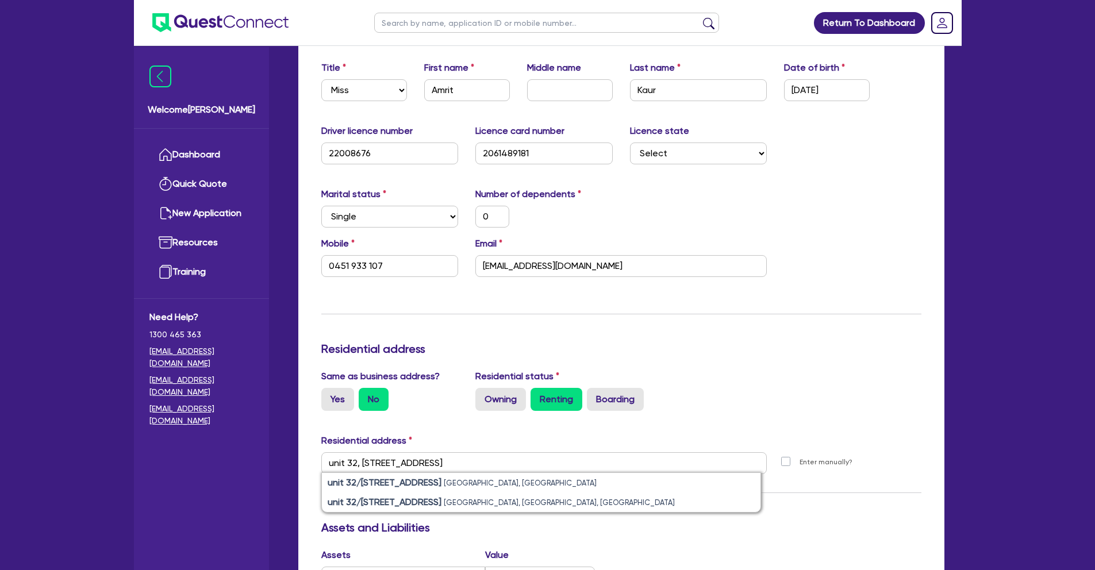
type input "0"
type input "0451 933 107"
type input "[STREET_ADDRESS]"
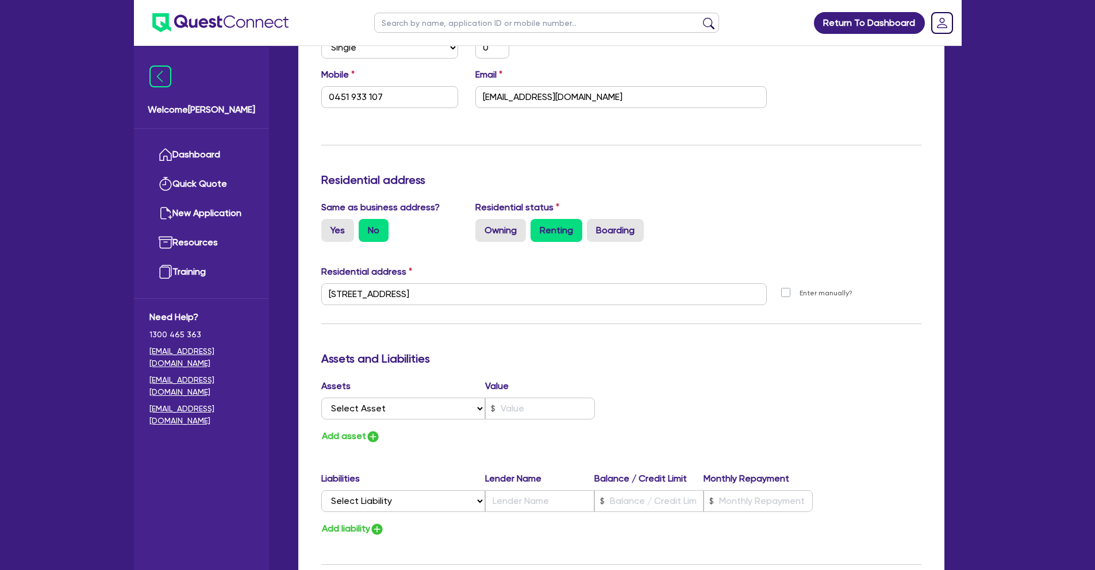
scroll to position [381, 0]
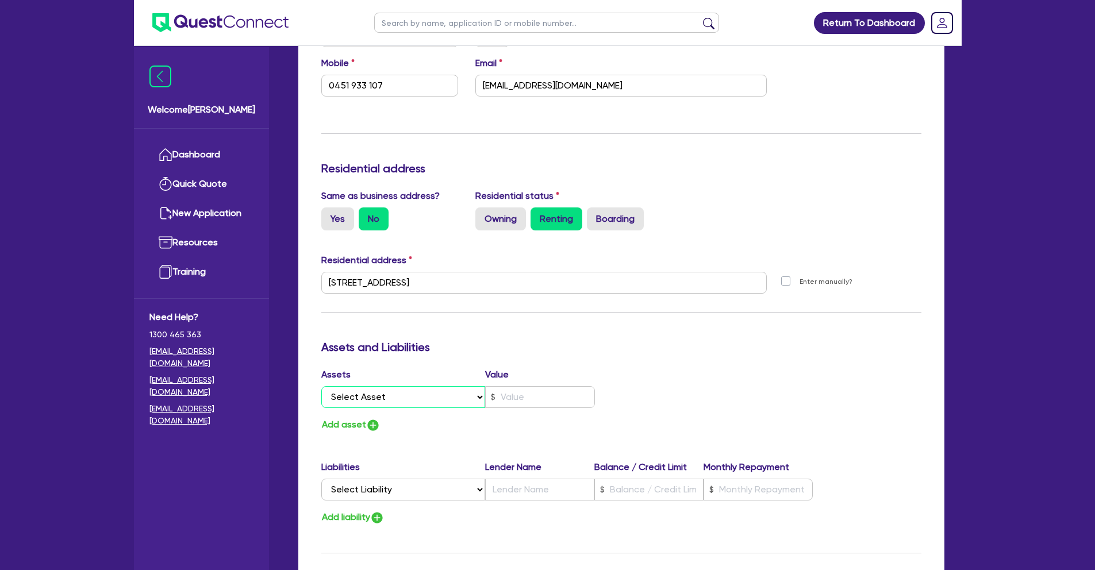
click at [421, 398] on select "Select Asset Cash Property Investment property Vehicle Truck Trailer Equipment …" at bounding box center [403, 397] width 164 height 22
select select "CASH"
click at [321, 386] on select "Select Asset Cash Property Investment property Vehicle Truck Trailer Equipment …" at bounding box center [403, 397] width 164 height 22
type input "0"
type input "0451 933 107"
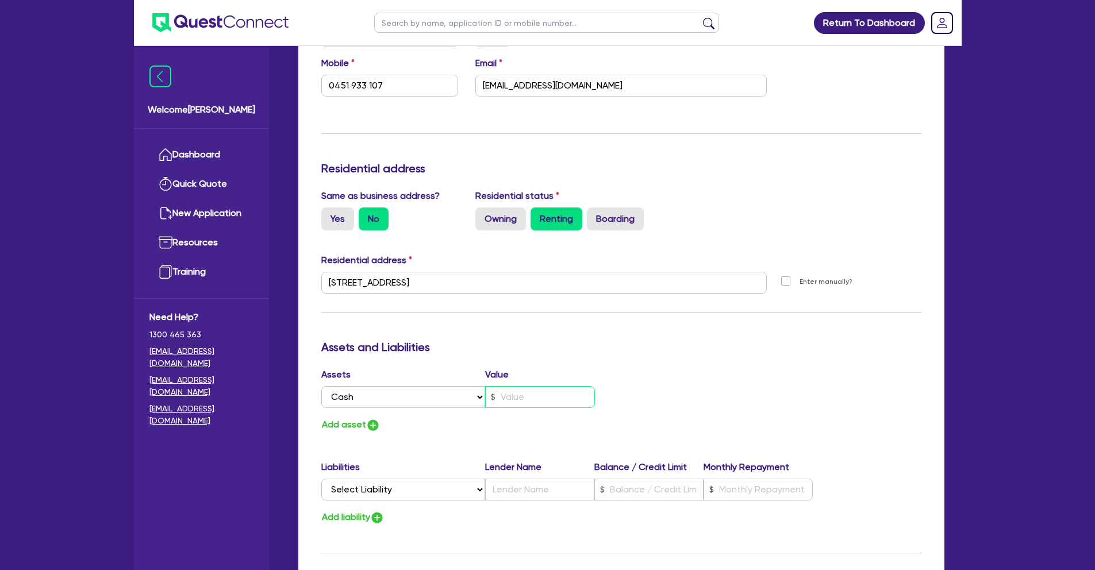
click at [521, 397] on input "text" at bounding box center [540, 397] width 110 height 22
type input "0"
type input "0451 933 107"
type input "1"
type input "0"
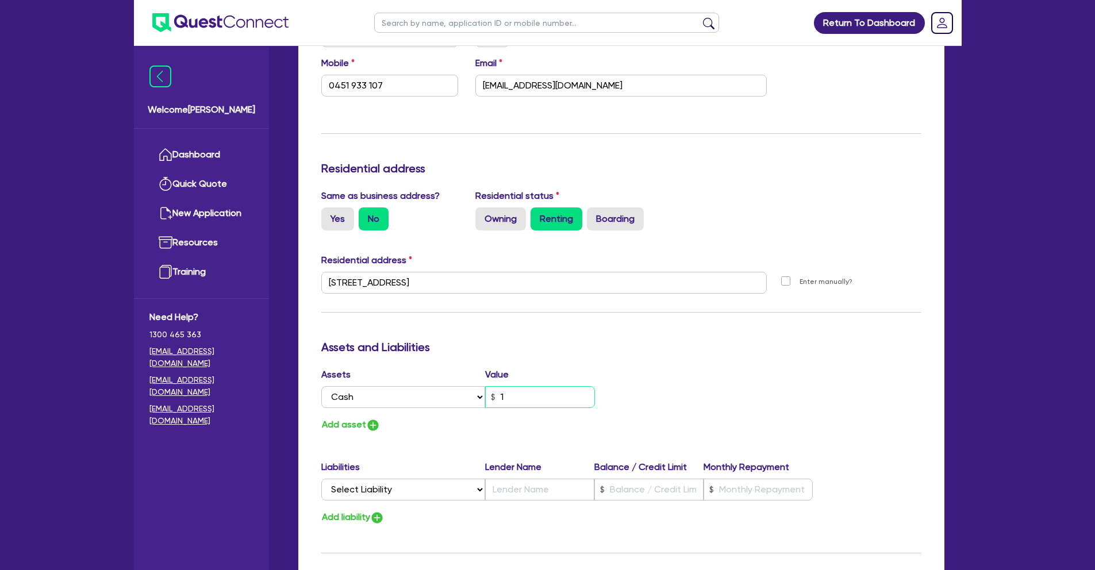
type input "0451 933 107"
type input "15"
type input "0"
type input "0451 933 107"
type input "150"
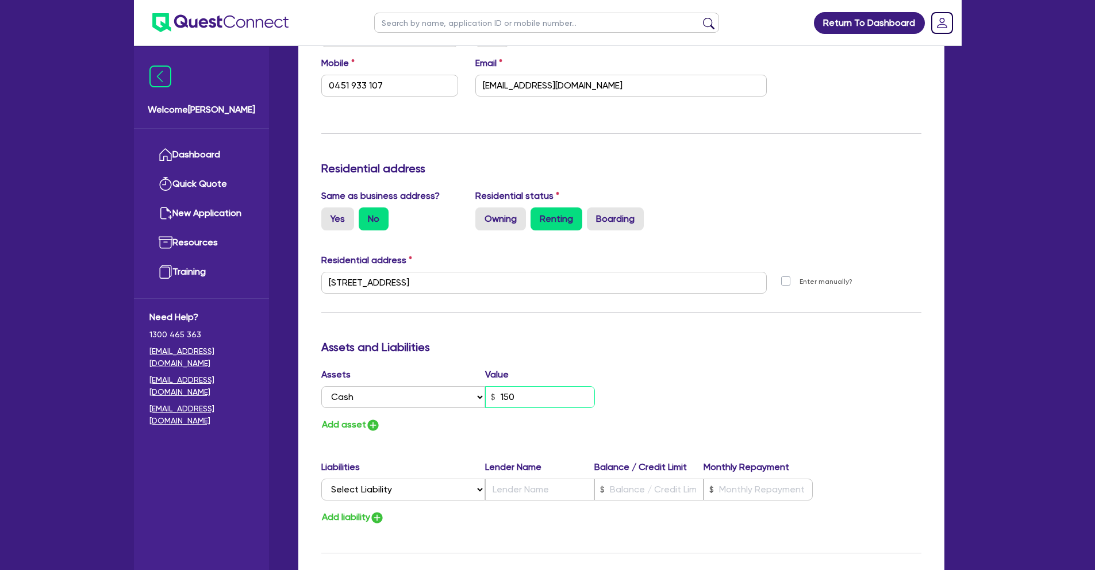
type input "0"
type input "0451 933 107"
type input "1,500"
type input "0"
type input "0451 933 107"
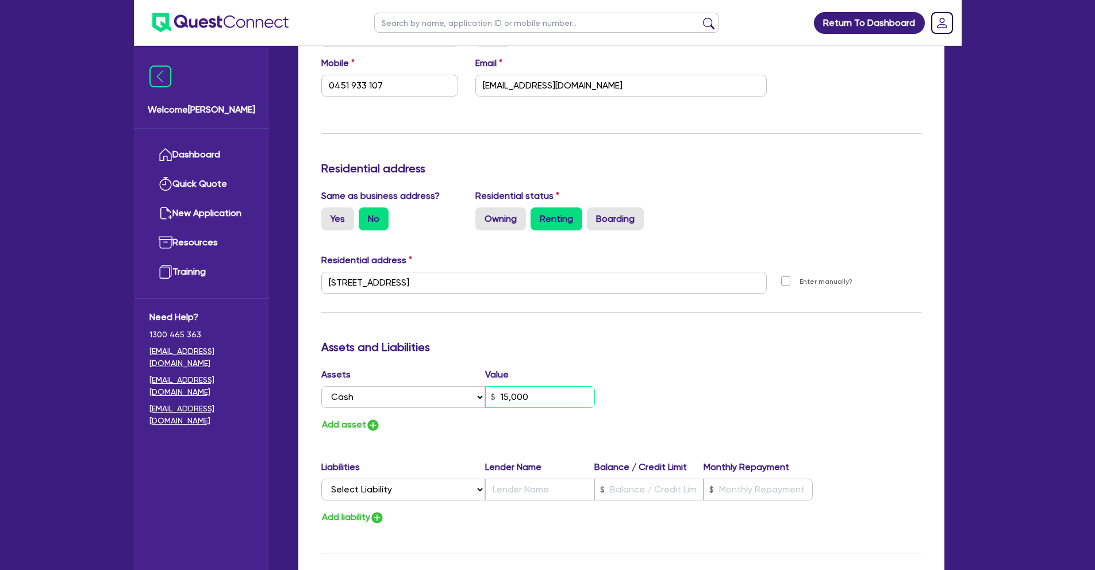
type input "15,000"
click at [376, 427] on img "button" at bounding box center [373, 425] width 14 height 14
type input "0"
type input "0451 933 107"
type input "15,000"
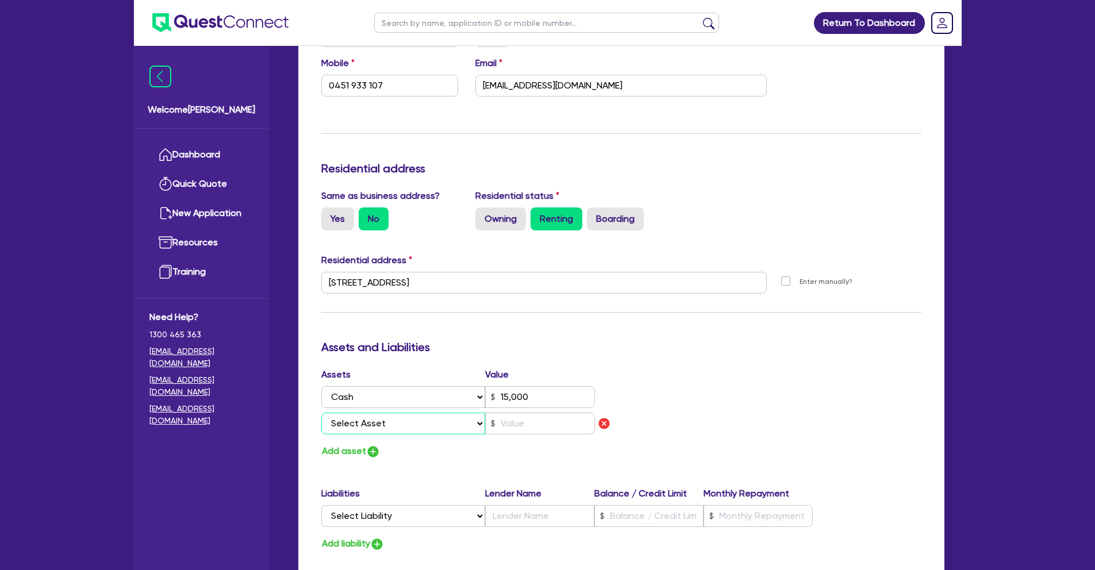
click at [379, 416] on select "Select Asset Cash Property Investment property Vehicle Truck Trailer Equipment …" at bounding box center [403, 424] width 164 height 22
select select "HOUSEHOLD_PERSONAL"
click at [321, 413] on select "Select Asset Cash Property Investment property Vehicle Truck Trailer Equipment …" at bounding box center [403, 424] width 164 height 22
type input "0"
type input "0451 933 107"
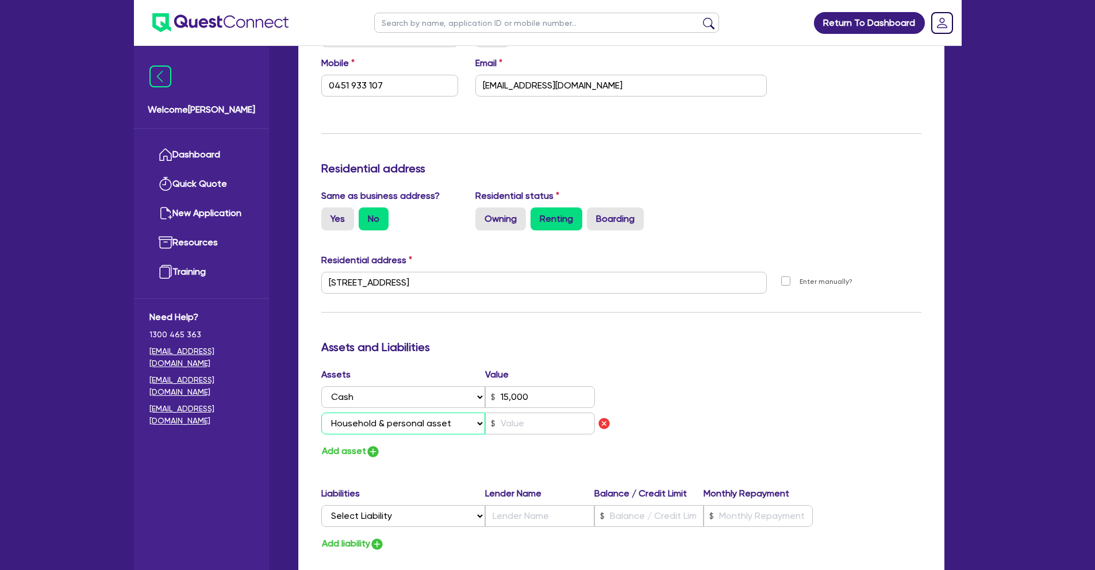
type input "15,000"
click at [514, 425] on input "text" at bounding box center [540, 424] width 110 height 22
type input "0"
type input "0451 933 107"
type input "15,000"
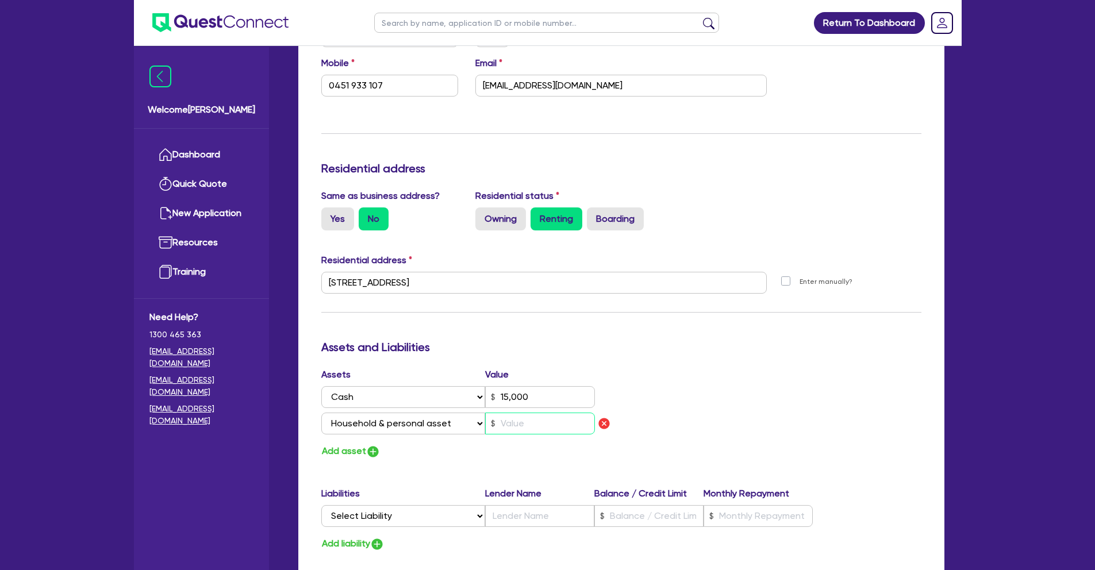
type input "2"
type input "0"
type input "0451 933 107"
type input "15,000"
type input "25"
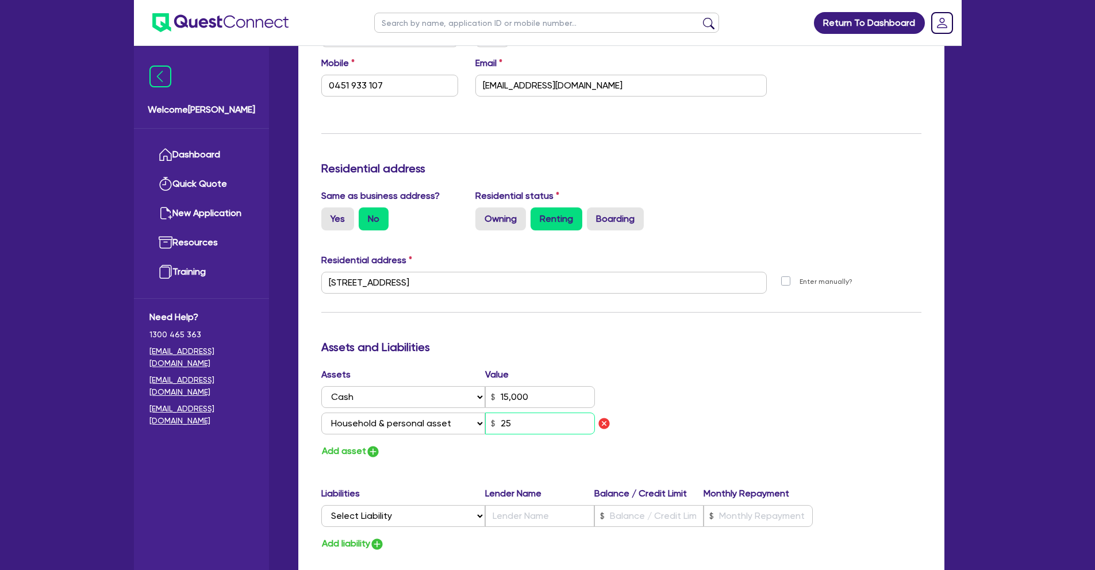
type input "0"
type input "0451 933 107"
type input "15,000"
type input "250"
type input "0"
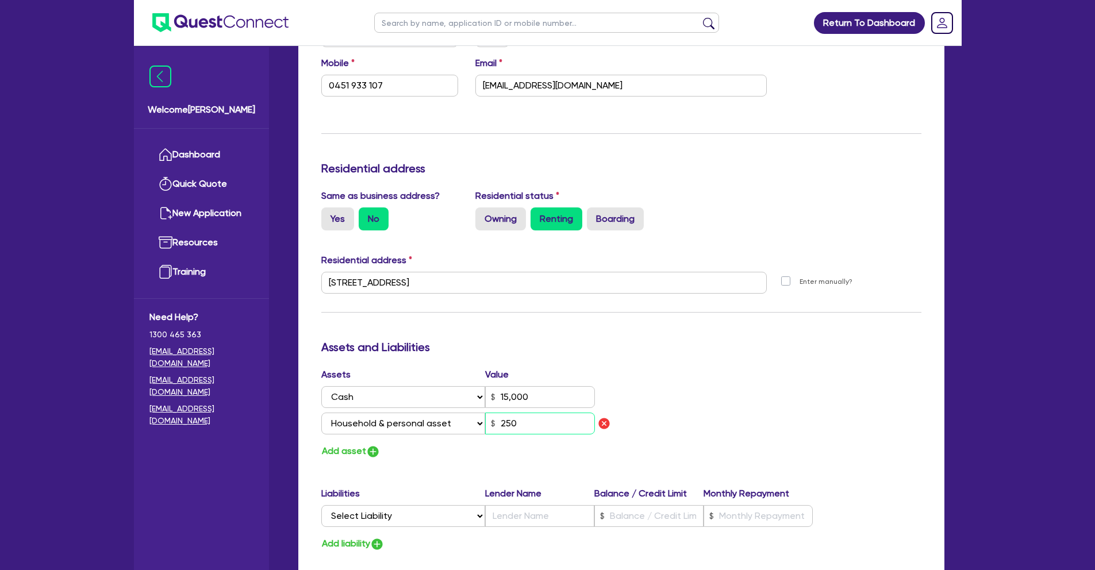
type input "0451 933 107"
type input "15,000"
type input "2,500"
type input "0"
type input "0451 933 107"
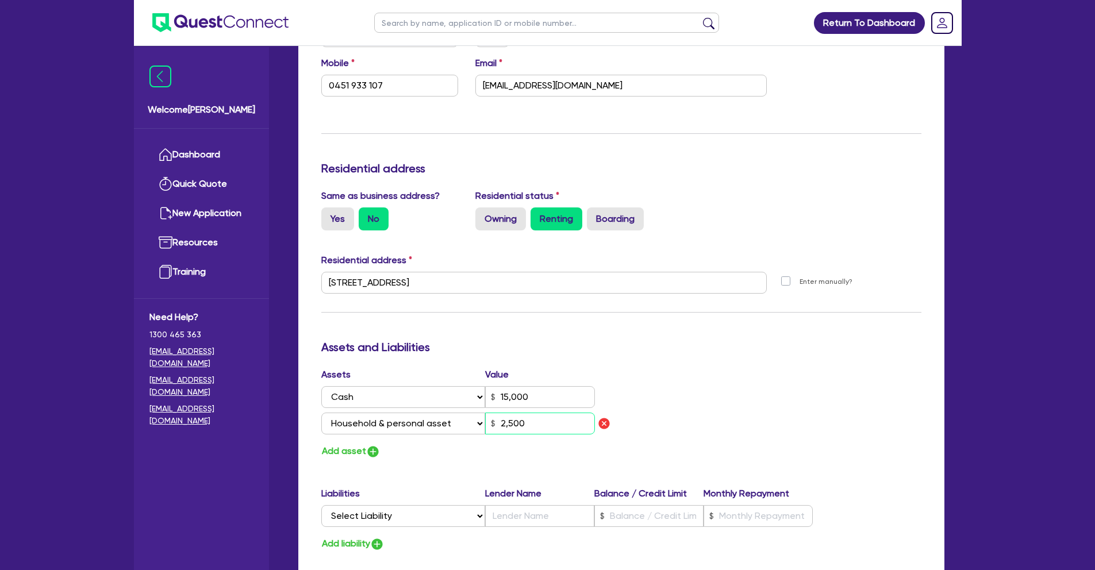
type input "15,000"
type input "25,000"
click at [370, 452] on img "button" at bounding box center [373, 452] width 14 height 14
type input "0"
type input "0451 933 107"
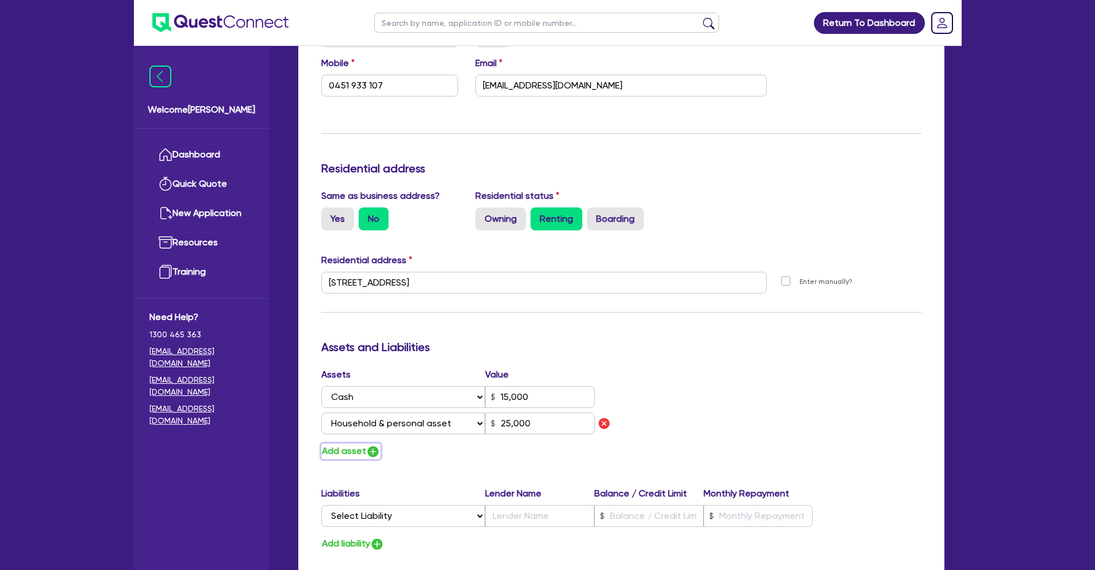
type input "15,000"
type input "25,000"
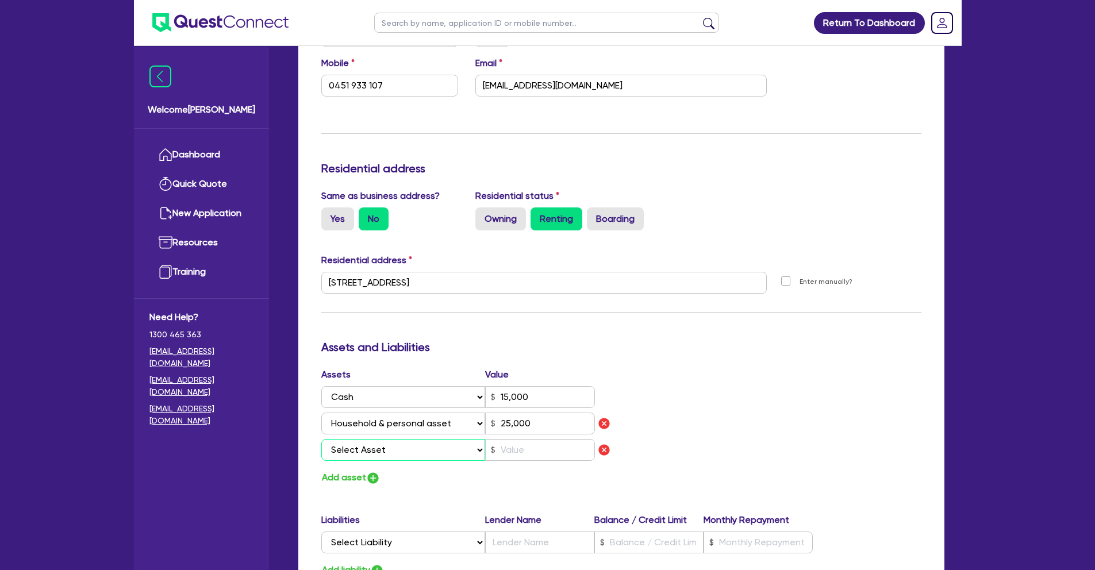
click at [375, 451] on select "Select Asset Cash Property Investment property Vehicle Truck Trailer Equipment …" at bounding box center [403, 450] width 164 height 22
select select "VEHICLE"
click at [321, 439] on select "Select Asset Cash Property Investment property Vehicle Truck Trailer Equipment …" at bounding box center [403, 450] width 164 height 22
type input "0"
type input "0451 933 107"
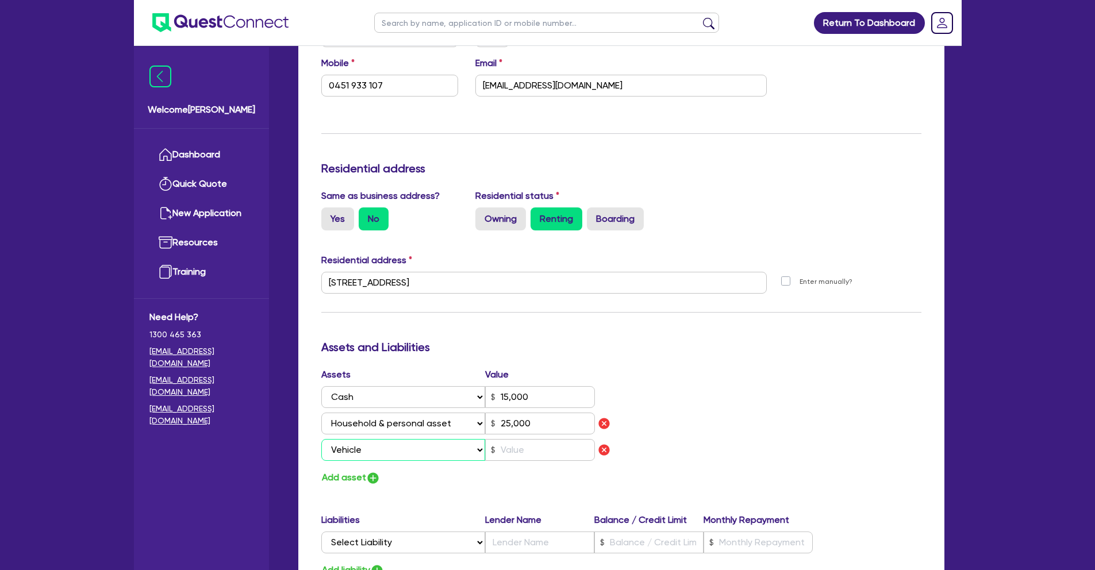
type input "15,000"
type input "25,000"
click at [518, 447] on input "text" at bounding box center [540, 450] width 110 height 22
type input "0"
type input "0451 933 107"
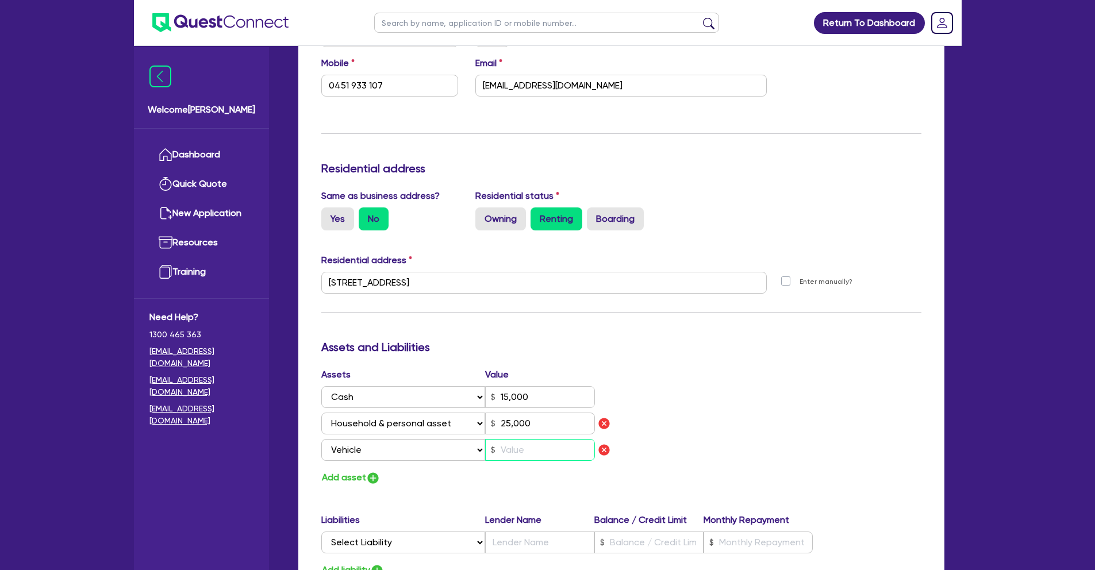
type input "15,000"
type input "25,000"
type input "1"
type input "0"
type input "0451 933 107"
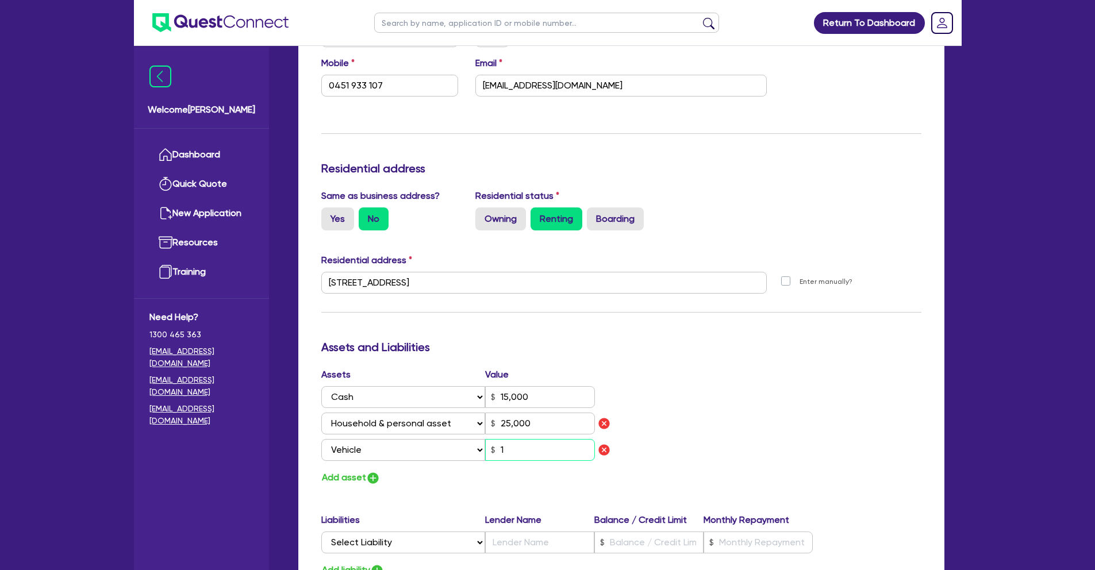
type input "15,000"
type input "25,000"
type input "18"
type input "0"
type input "0451 933 107"
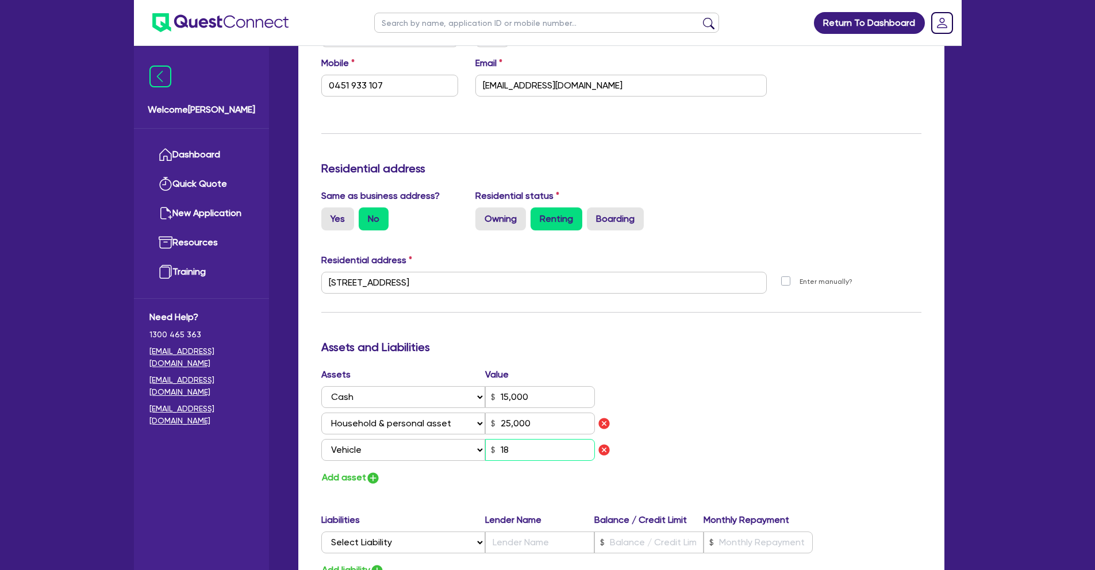
type input "15,000"
type input "25,000"
type input "180"
type input "0"
type input "0451 933 107"
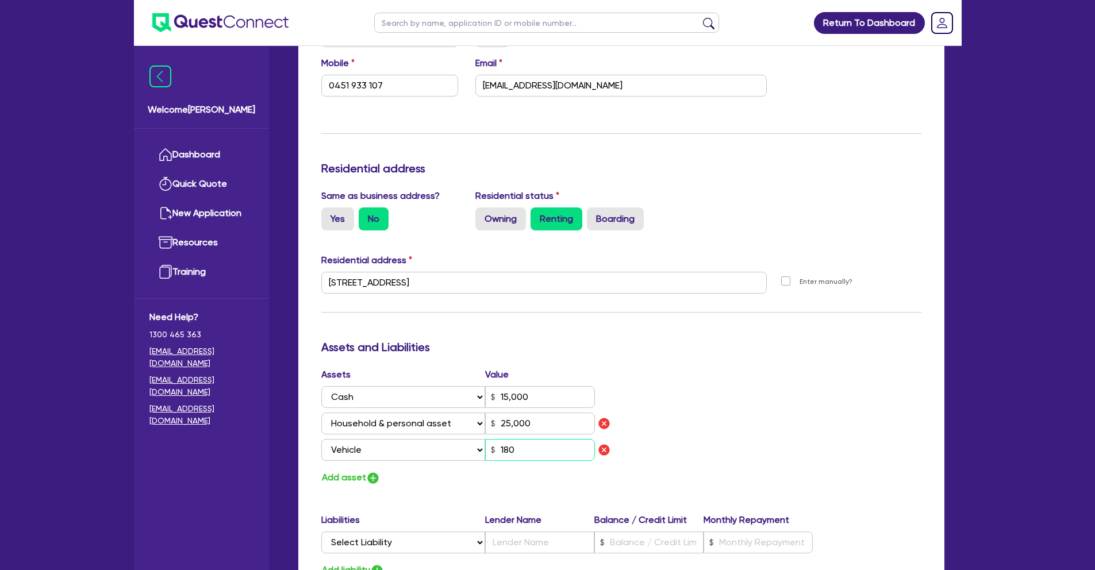
type input "15,000"
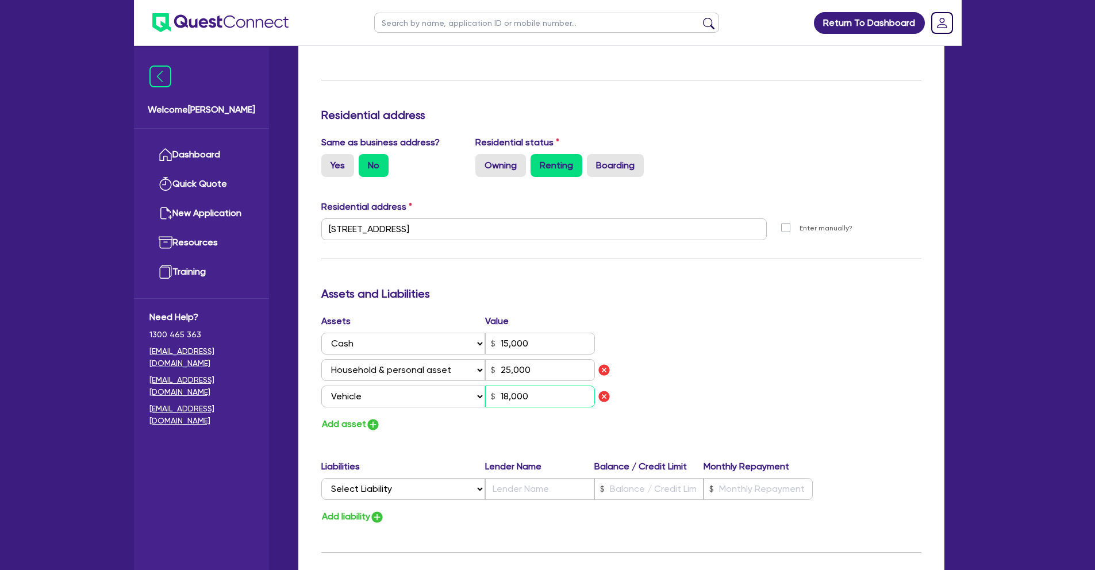
scroll to position [548, 0]
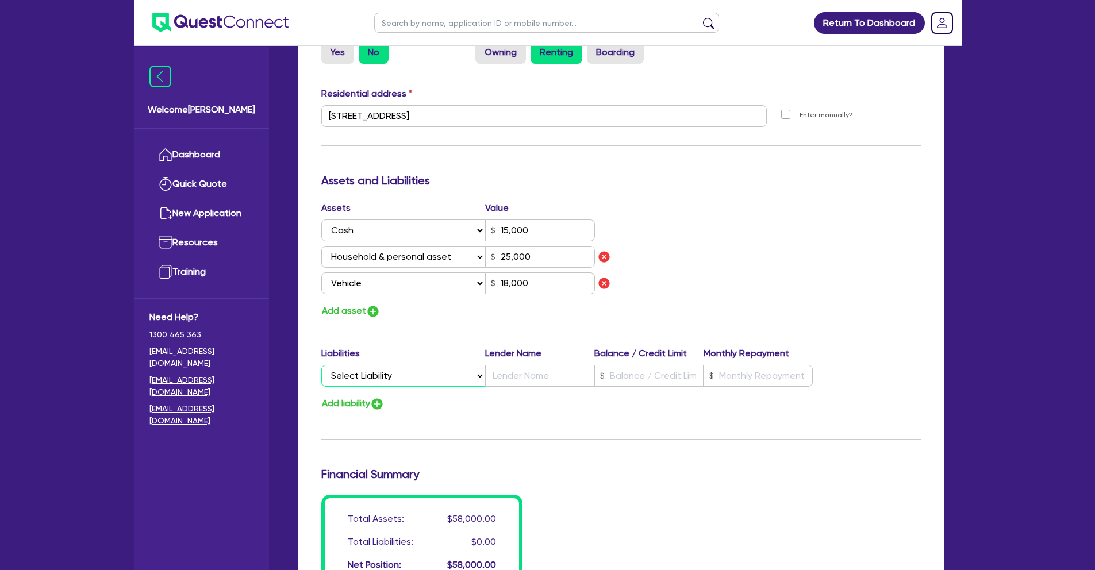
click at [455, 378] on select "Select Liability Credit card Mortgage Investment property loan Vehicle loan Tru…" at bounding box center [403, 376] width 164 height 22
click at [321, 365] on select "Select Liability Credit card Mortgage Investment property loan Vehicle loan Tru…" at bounding box center [403, 376] width 164 height 22
click at [651, 380] on input "text" at bounding box center [648, 376] width 109 height 22
click at [775, 375] on input "text" at bounding box center [758, 376] width 109 height 22
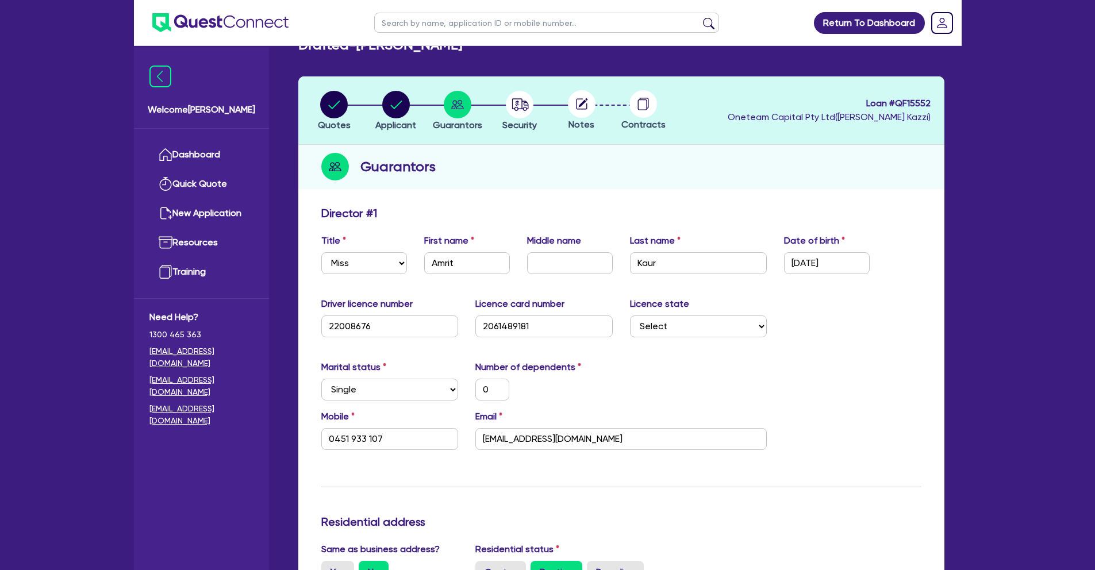
scroll to position [0, 0]
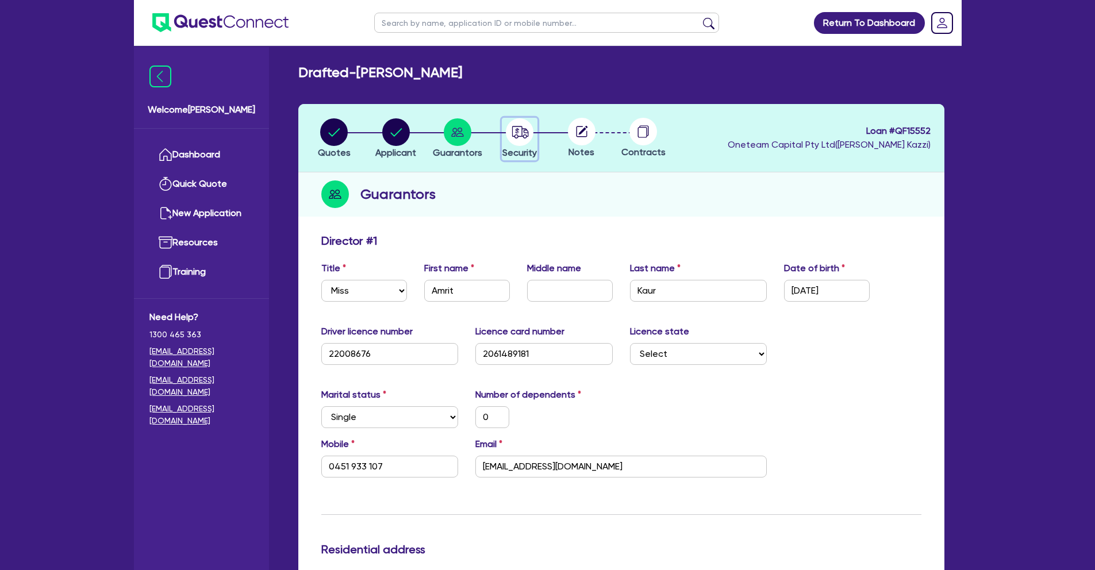
click at [524, 134] on circle "button" at bounding box center [520, 132] width 28 height 28
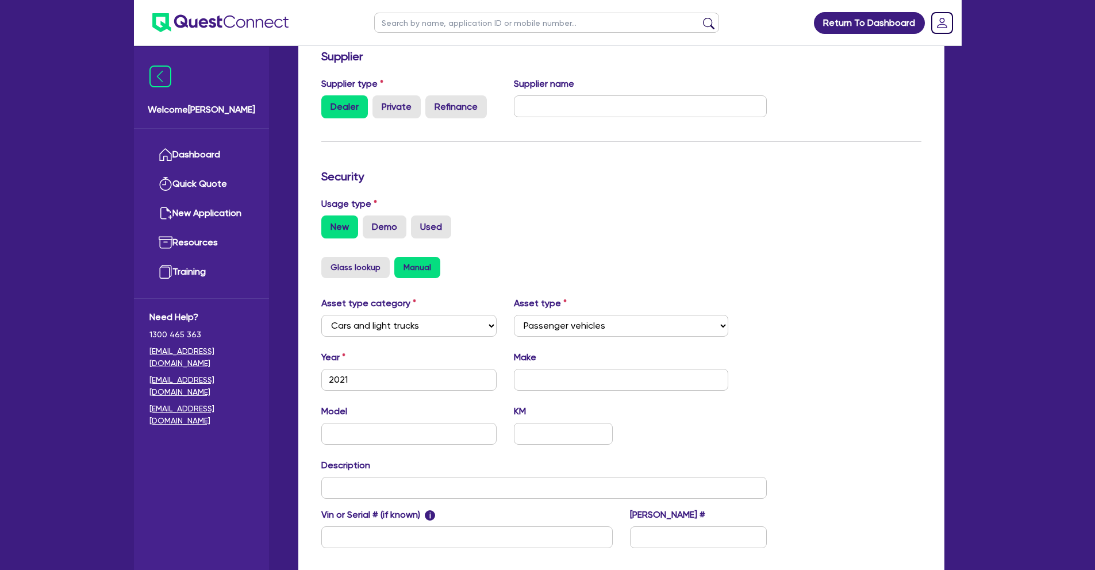
scroll to position [224, 0]
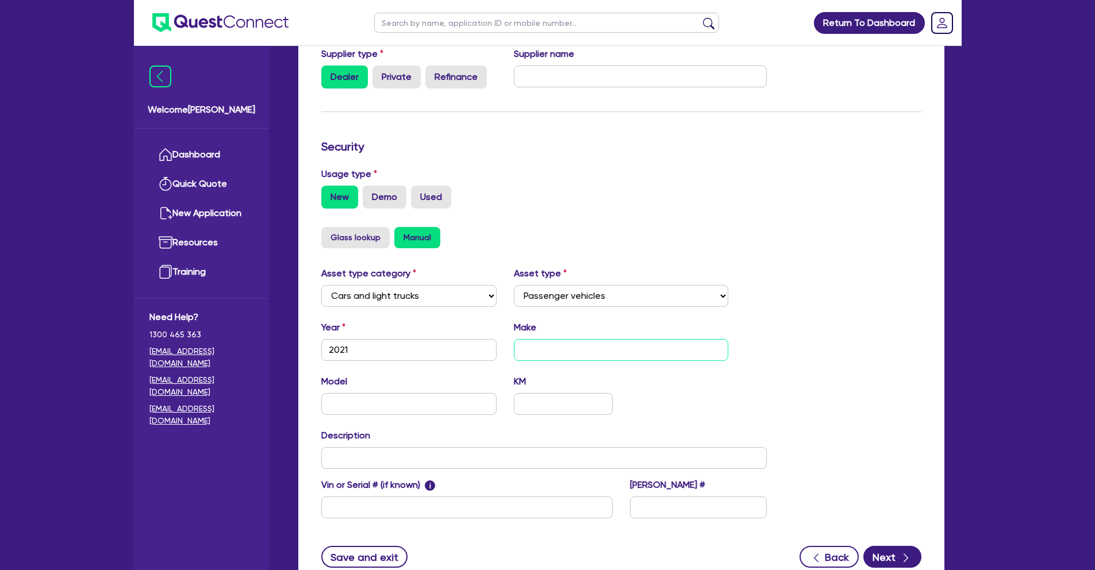
click at [564, 351] on input "text" at bounding box center [621, 350] width 214 height 22
click at [394, 455] on input "text" at bounding box center [544, 458] width 446 height 22
paste input "2021 Mercedes-Benz GLC-Class Wagon GLC300 X253 801MY"
drag, startPoint x: 413, startPoint y: 457, endPoint x: 350, endPoint y: 458, distance: 63.2
click at [350, 458] on input "2021 Mercedes-Benz GLC-Class Wagon GLC300 X253 801MY" at bounding box center [544, 458] width 446 height 22
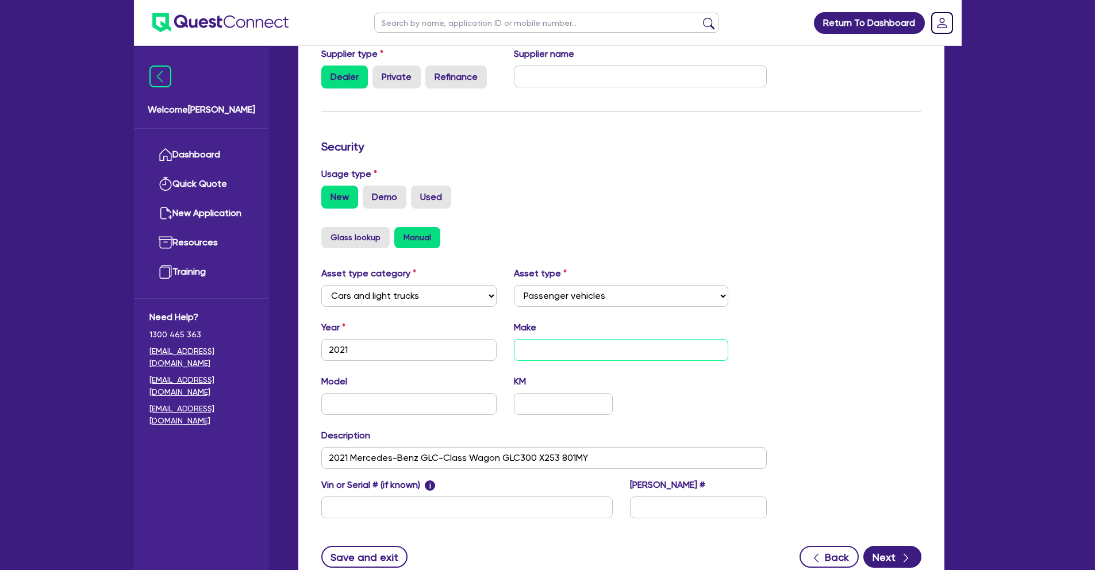
click at [558, 348] on input "text" at bounding box center [621, 350] width 214 height 22
paste input "Mercedes-Benz"
drag, startPoint x: 418, startPoint y: 457, endPoint x: 462, endPoint y: 460, distance: 43.2
click at [462, 460] on input "2021 Mercedes-Benz GLC-Class Wagon GLC300 X253 801MY" at bounding box center [544, 458] width 446 height 22
click at [408, 399] on input "text" at bounding box center [409, 404] width 176 height 22
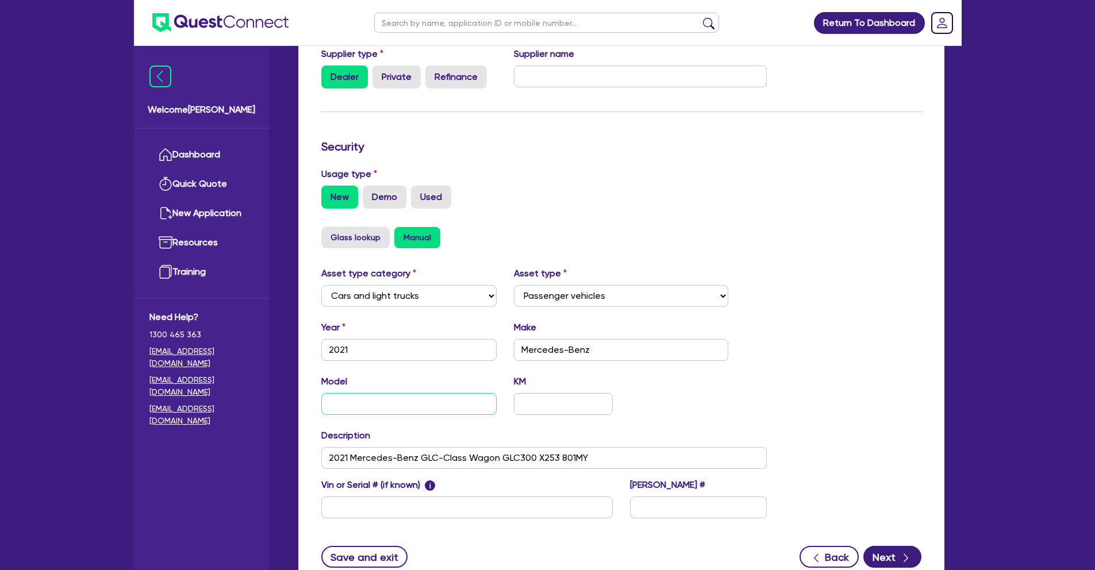
paste input "GLC-Class"
click at [559, 397] on input "text" at bounding box center [563, 404] width 98 height 22
click at [905, 550] on div "button" at bounding box center [905, 557] width 11 height 14
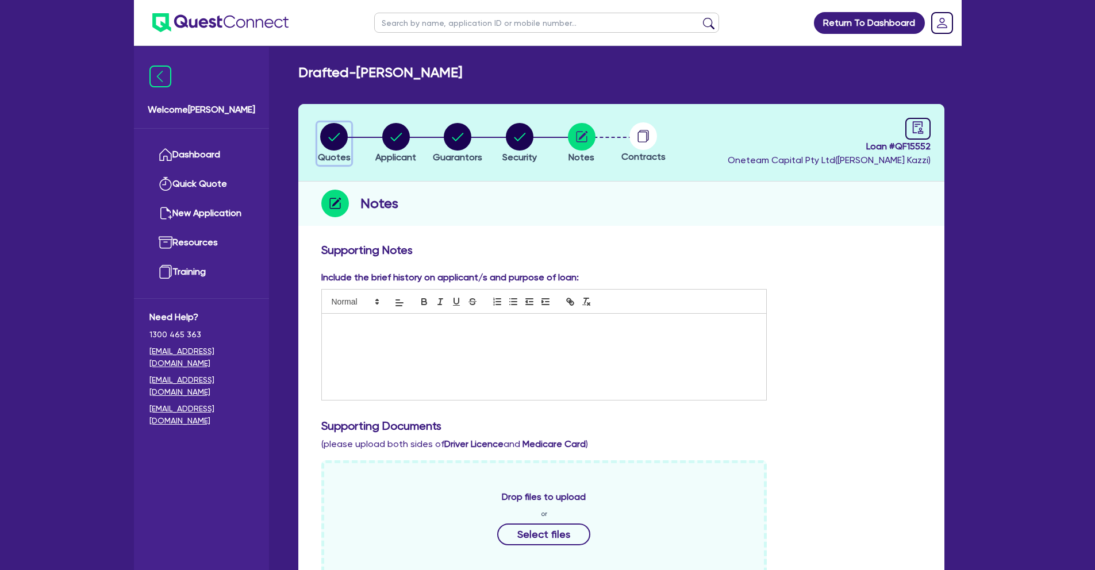
click at [325, 141] on circle "button" at bounding box center [334, 137] width 28 height 28
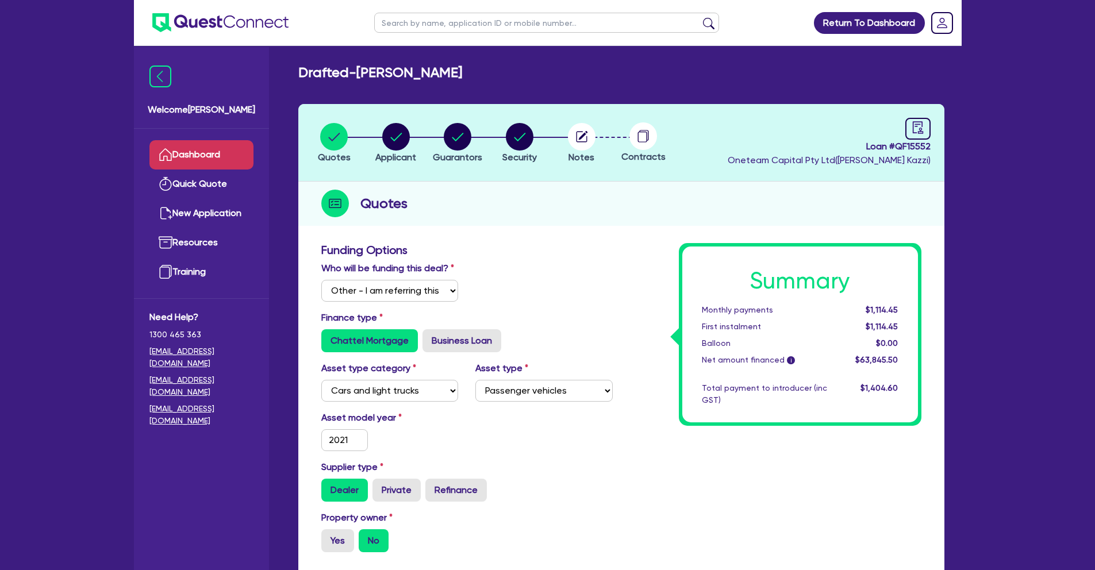
click at [213, 159] on link "Dashboard" at bounding box center [201, 154] width 104 height 29
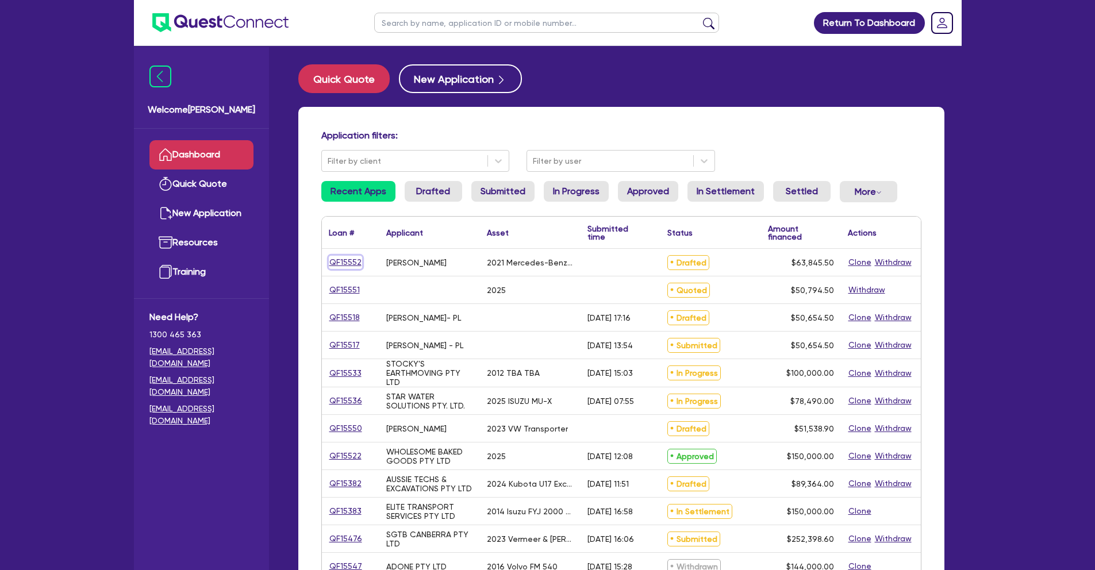
click at [343, 261] on link "QF15552" at bounding box center [345, 262] width 33 height 13
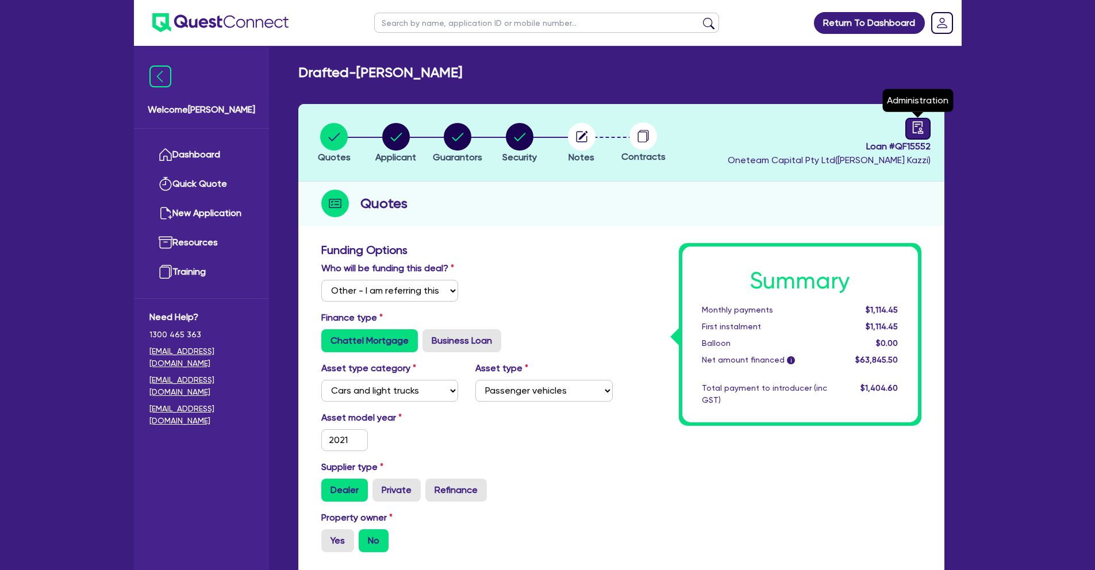
click at [928, 132] on div at bounding box center [917, 129] width 25 height 22
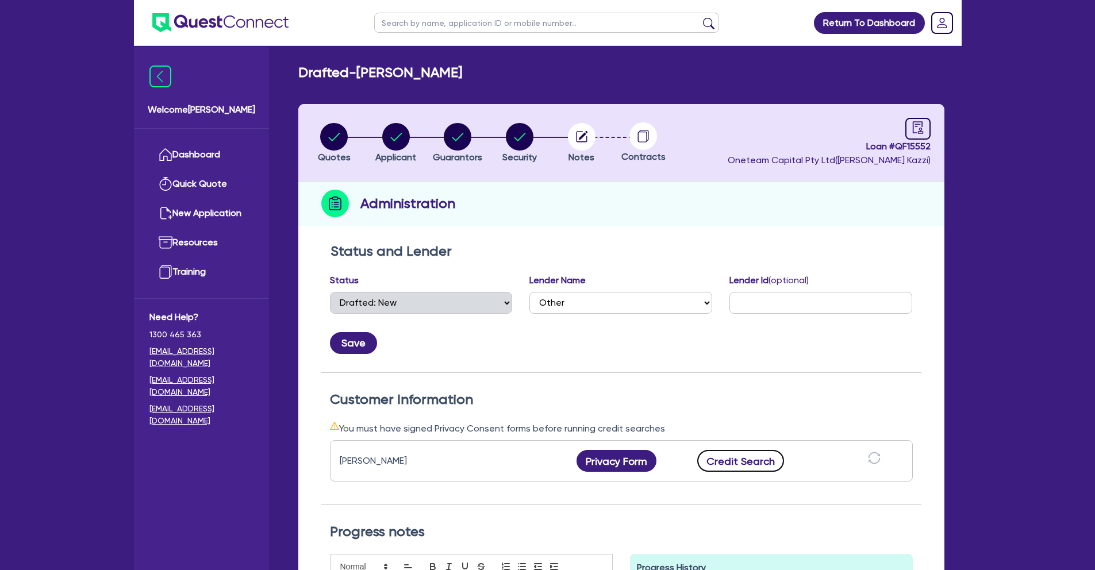
click at [737, 456] on button "Credit Search" at bounding box center [740, 461] width 87 height 22
click at [727, 462] on button "Credit Report" at bounding box center [740, 461] width 105 height 22
click at [581, 137] on icon "button" at bounding box center [582, 135] width 9 height 9
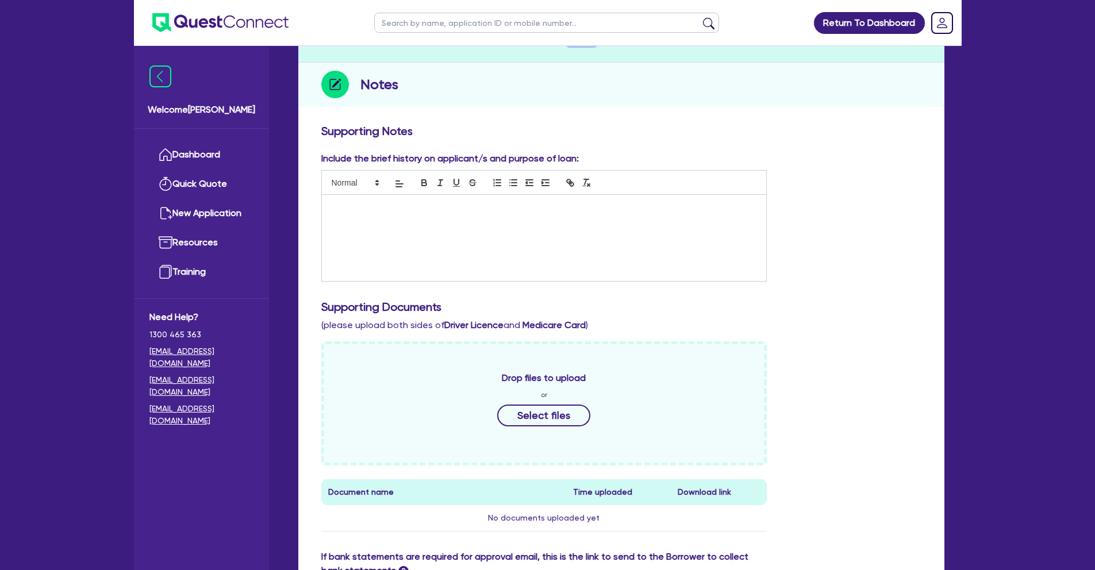
scroll to position [196, 0]
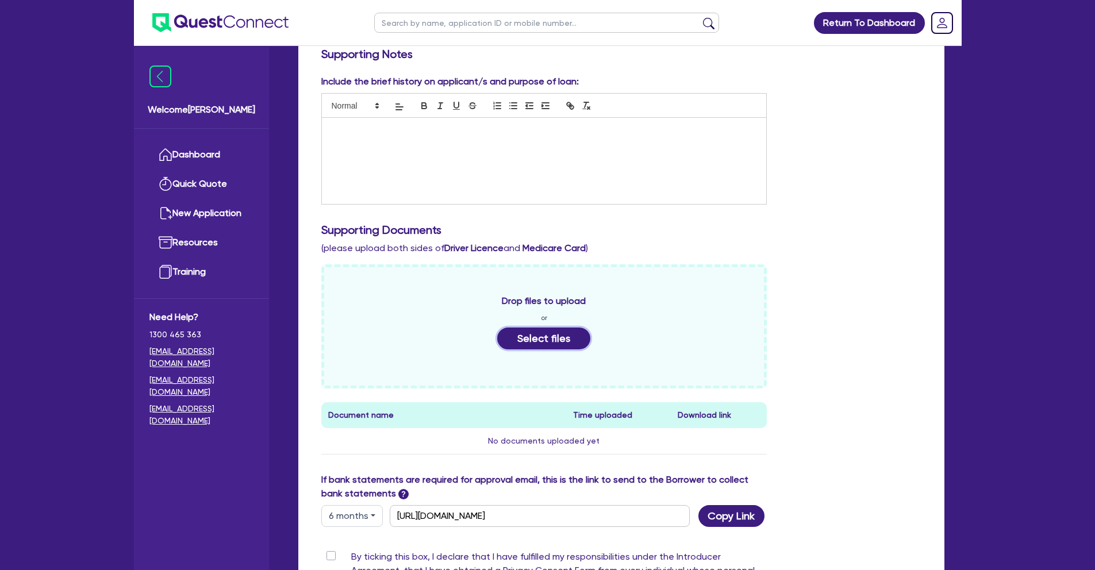
click at [543, 331] on button "Select files" at bounding box center [543, 339] width 93 height 22
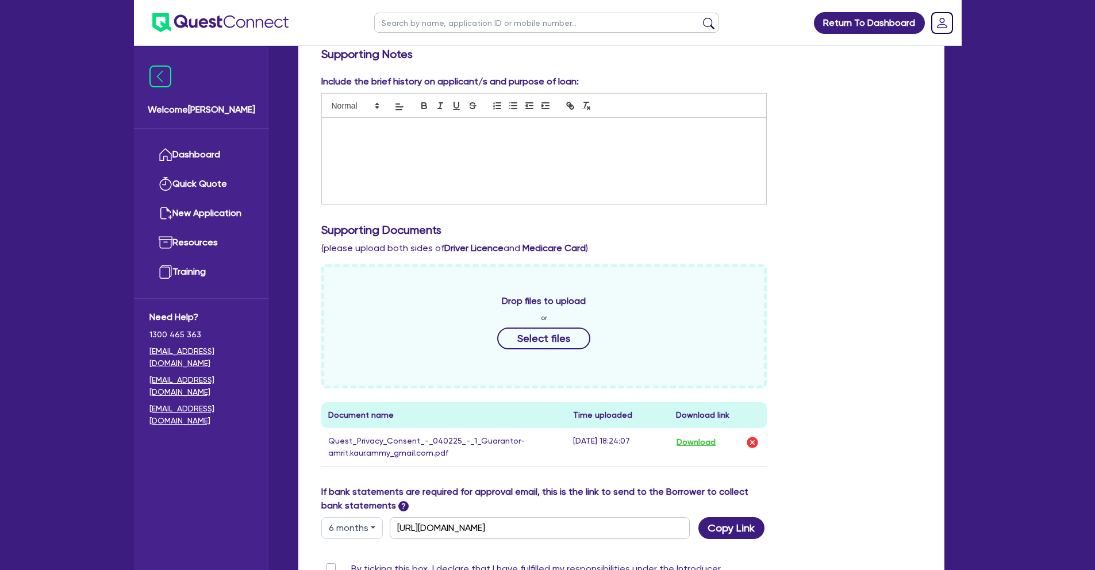
scroll to position [0, 0]
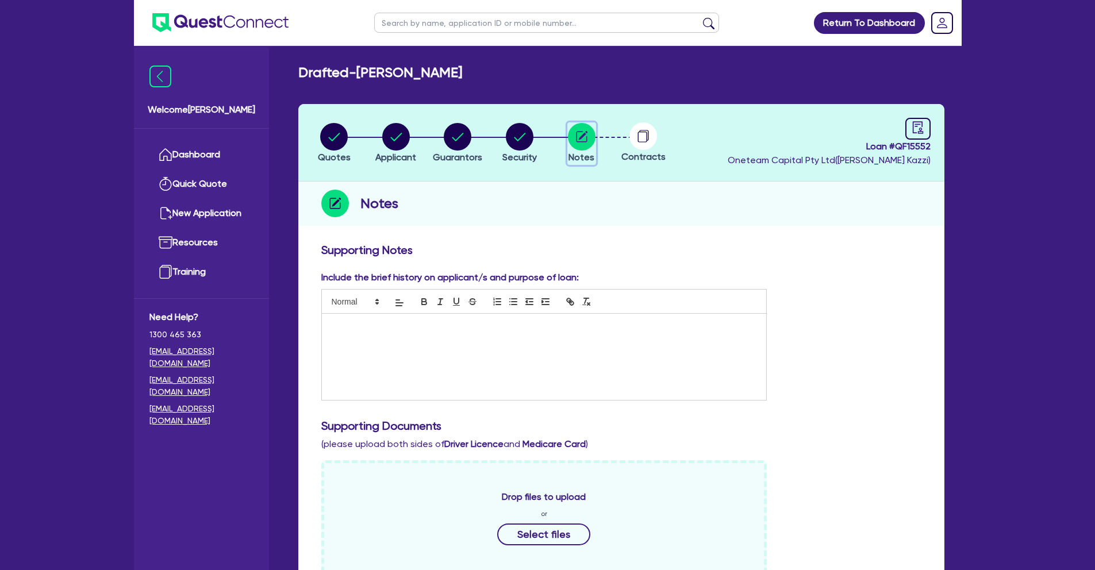
click at [580, 142] on circle "button" at bounding box center [582, 137] width 28 height 28
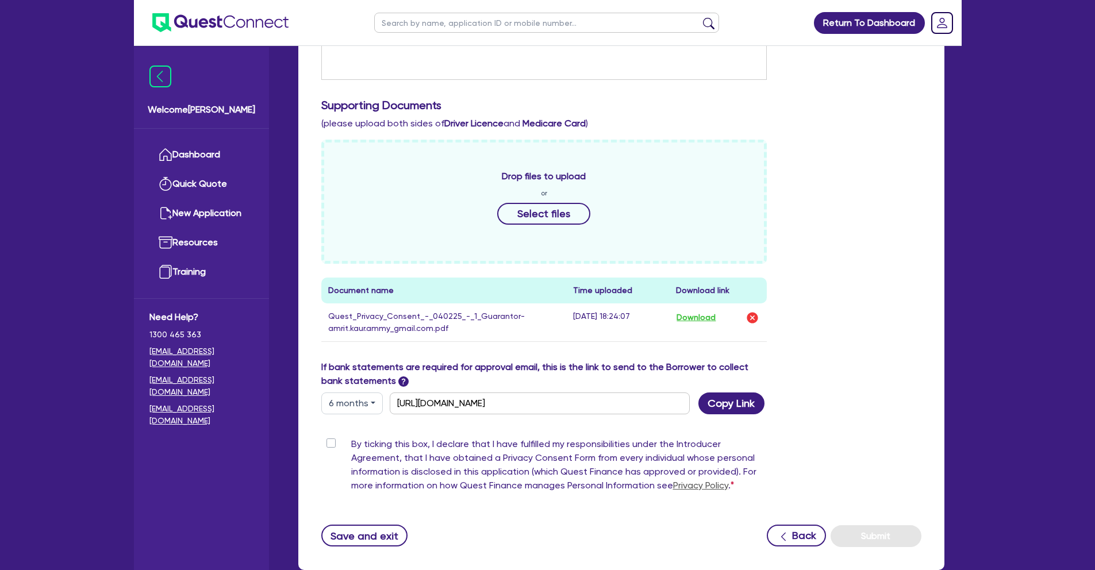
scroll to position [379, 0]
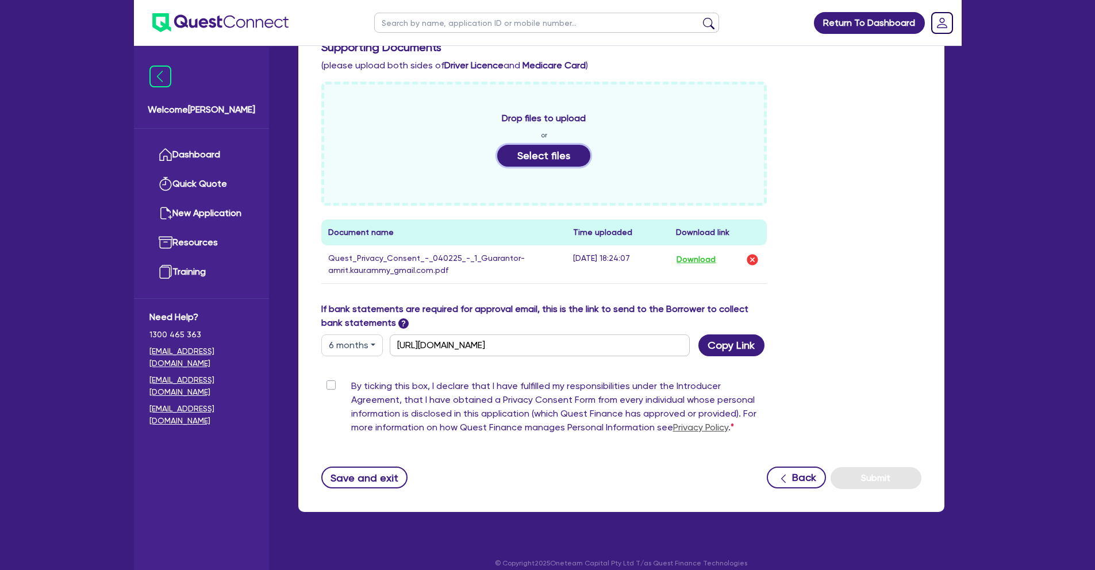
click at [553, 162] on button "Select files" at bounding box center [543, 156] width 93 height 22
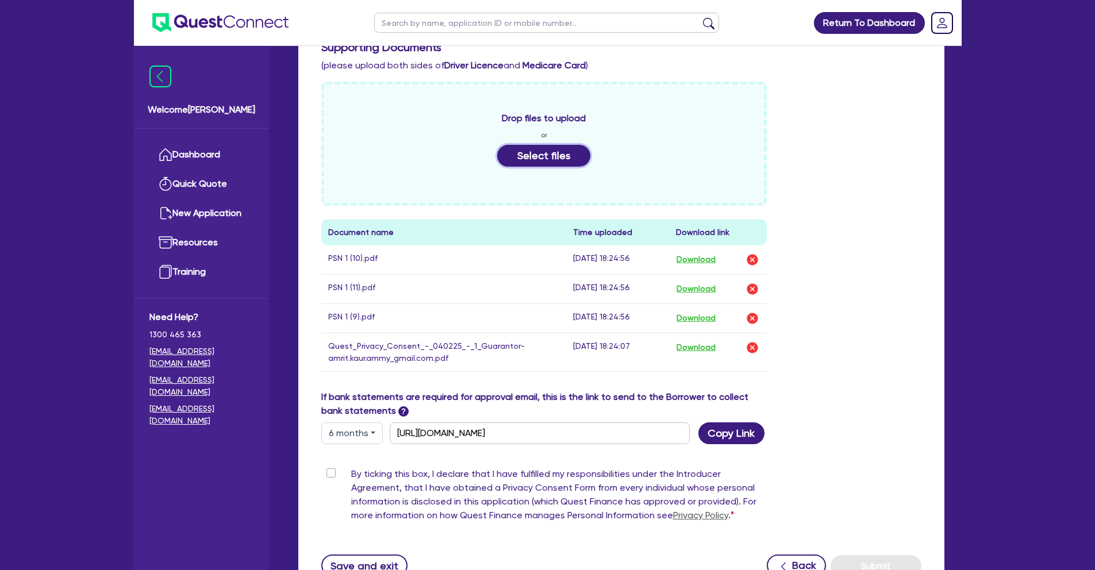
click at [556, 162] on button "Select files" at bounding box center [543, 156] width 93 height 22
